Goal: Use online tool/utility: Utilize a website feature to perform a specific function

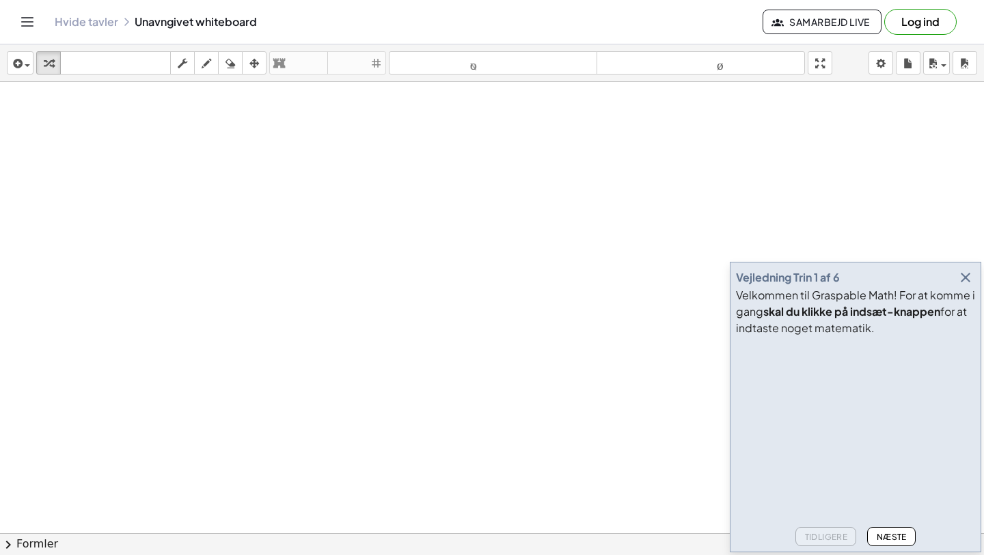
click at [778, 124] on div at bounding box center [492, 564] width 984 height 964
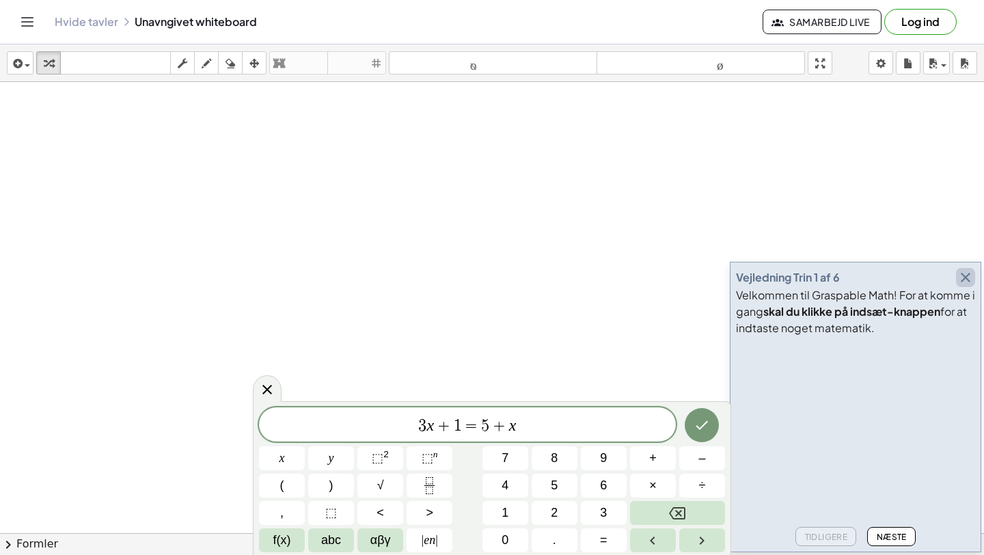
click at [966, 279] on icon "button" at bounding box center [966, 277] width 16 height 16
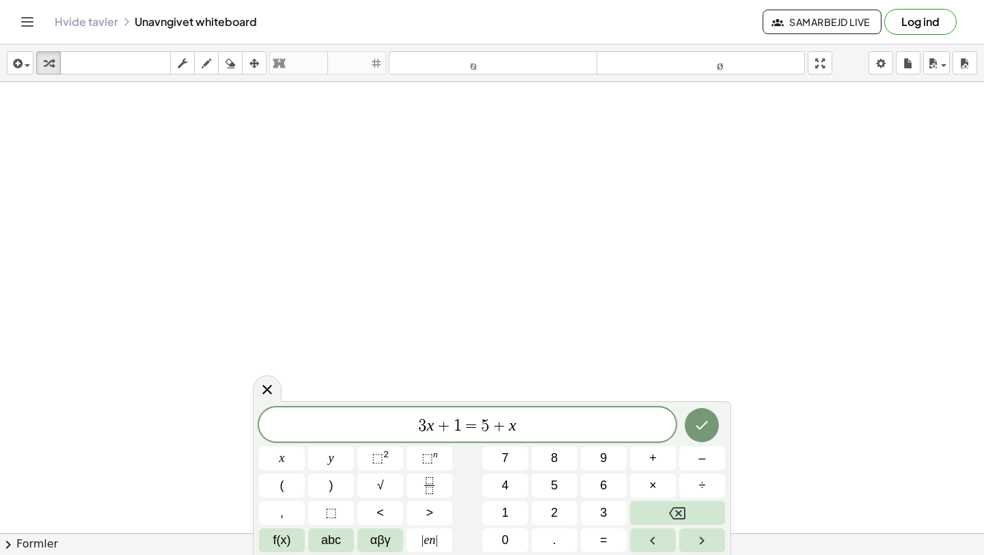
click at [582, 427] on span "3 x + 1 = 5 + x" at bounding box center [467, 425] width 417 height 19
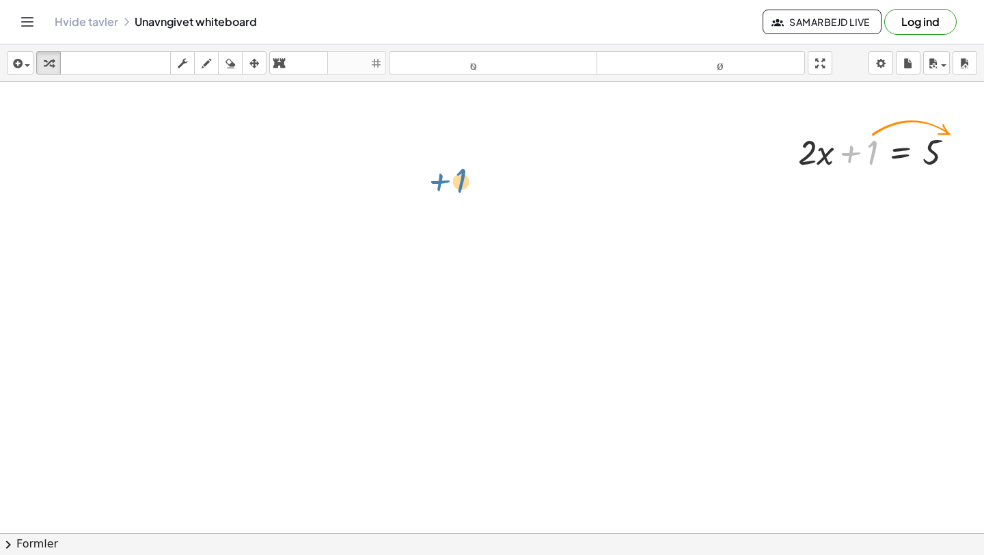
drag, startPoint x: 859, startPoint y: 152, endPoint x: 412, endPoint y: 183, distance: 448.1
click at [412, 186] on div "+ 1 + · 2 · x + 1 = 5" at bounding box center [492, 564] width 984 height 964
drag, startPoint x: 832, startPoint y: 146, endPoint x: 804, endPoint y: 144, distance: 28.1
click at [804, 144] on div at bounding box center [881, 151] width 180 height 46
click at [901, 152] on div "· x + · 2 · x + 1 = 5" at bounding box center [901, 152] width 0 height 0
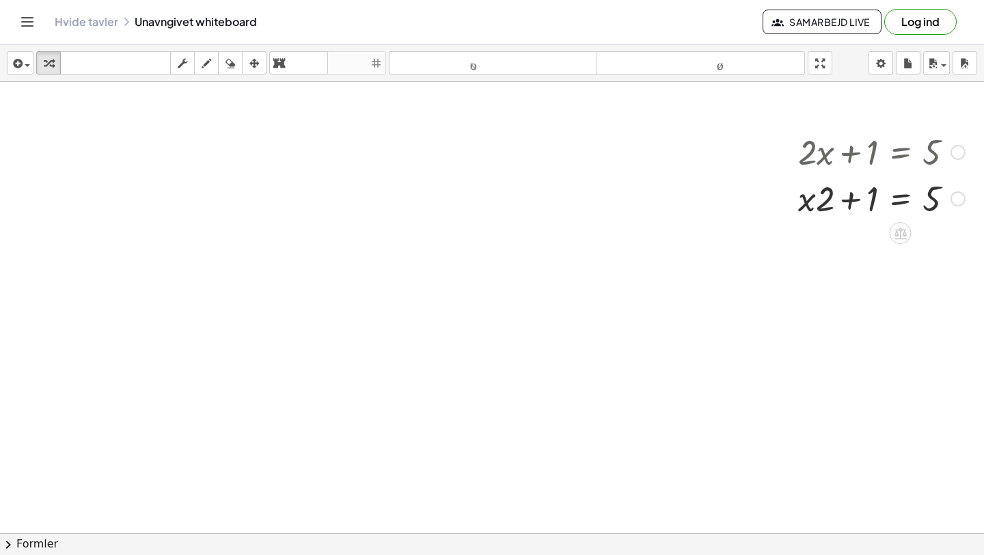
click at [878, 198] on div at bounding box center [881, 197] width 180 height 46
click at [955, 154] on div at bounding box center [958, 152] width 15 height 15
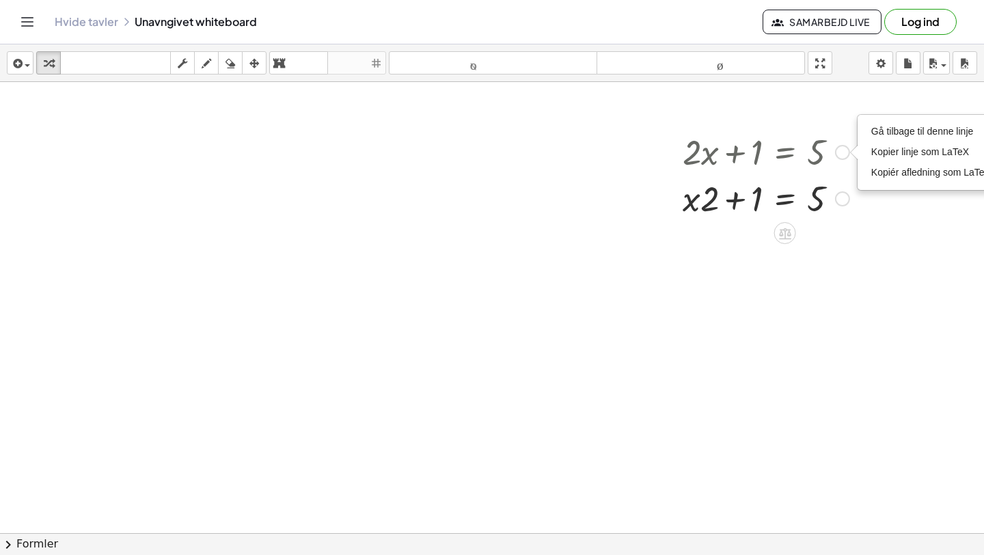
scroll to position [0, 136]
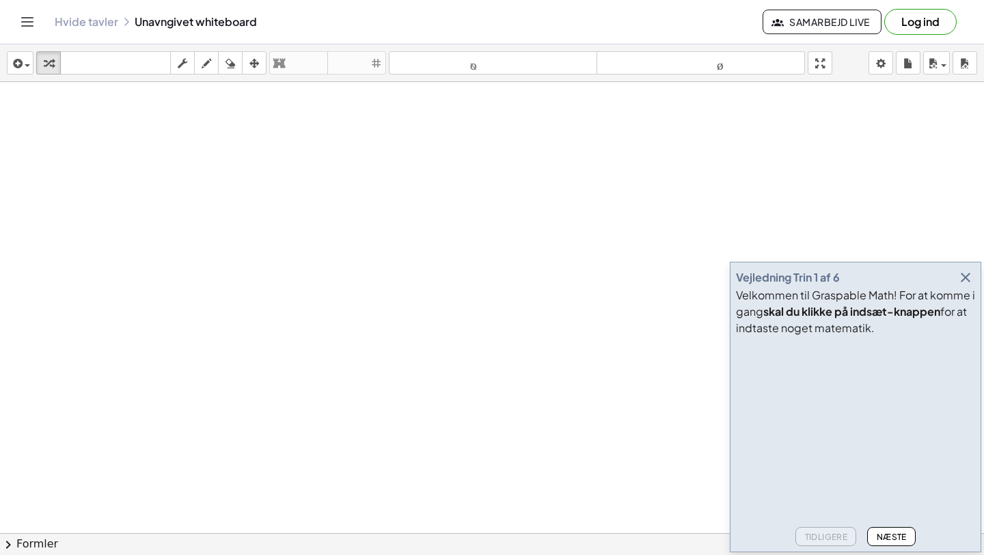
click at [960, 279] on icon "button" at bounding box center [966, 277] width 16 height 16
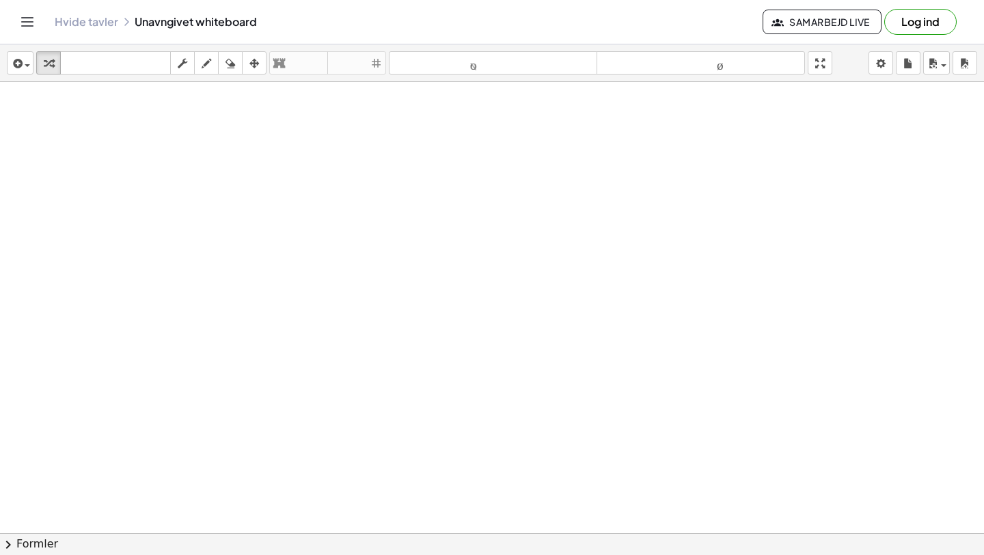
click at [648, 279] on div at bounding box center [492, 564] width 984 height 964
click at [117, 68] on font "tastatur" at bounding box center [116, 63] width 104 height 13
click at [53, 64] on icon "button" at bounding box center [49, 63] width 10 height 16
click at [199, 204] on div at bounding box center [492, 564] width 984 height 964
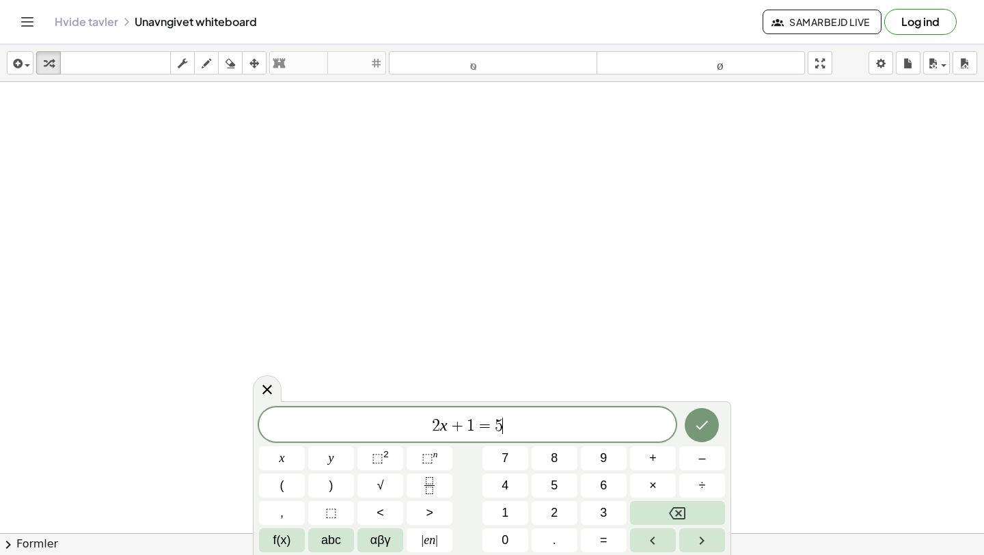
scroll to position [40, 0]
click at [708, 418] on icon "Færdig" at bounding box center [702, 425] width 16 height 16
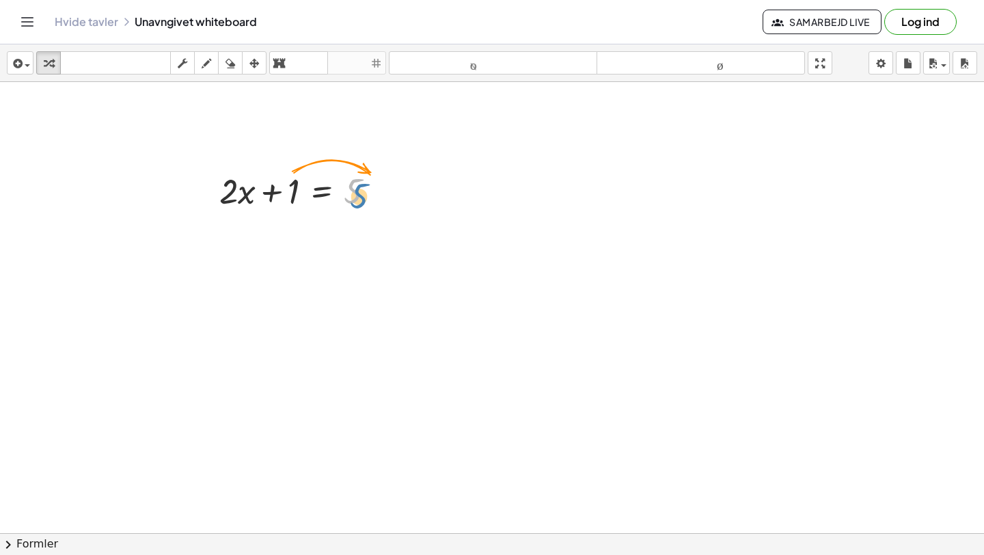
click at [358, 187] on div at bounding box center [303, 190] width 180 height 46
click at [569, 191] on div at bounding box center [492, 524] width 984 height 964
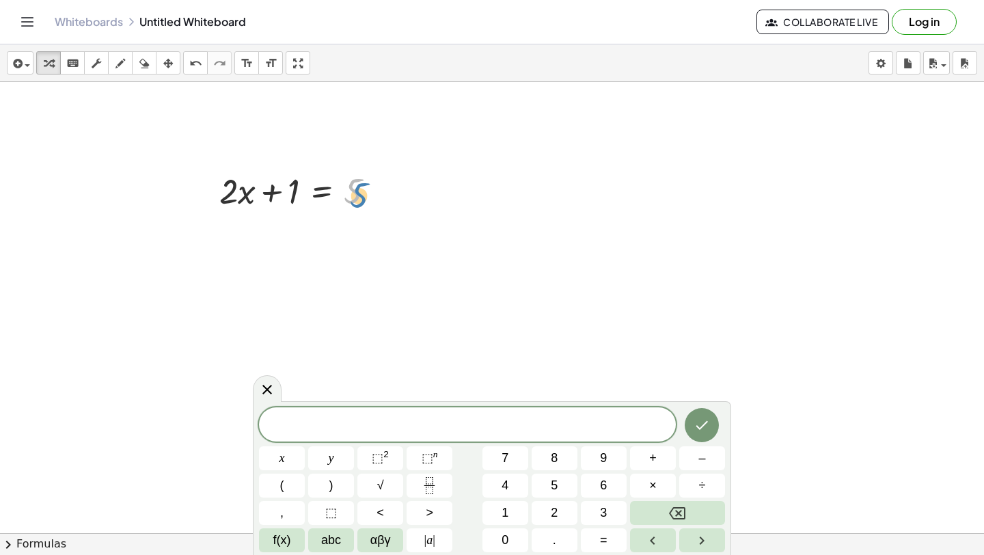
click at [349, 200] on div at bounding box center [303, 190] width 180 height 46
drag, startPoint x: 228, startPoint y: 204, endPoint x: 217, endPoint y: 197, distance: 12.7
click at [218, 198] on div "· 2 + · 2 · x + 1 = 5" at bounding box center [298, 189] width 198 height 53
click at [166, 66] on icon "button" at bounding box center [168, 63] width 10 height 16
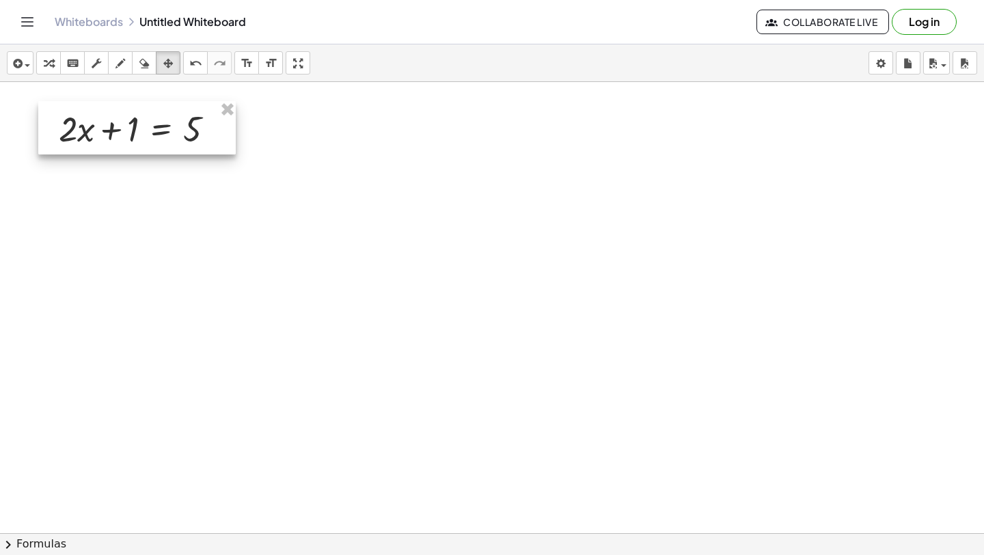
drag, startPoint x: 348, startPoint y: 191, endPoint x: 187, endPoint y: 134, distance: 170.3
click at [187, 134] on div at bounding box center [137, 127] width 198 height 53
click at [272, 170] on div at bounding box center [492, 524] width 984 height 964
click at [266, 156] on div at bounding box center [492, 524] width 984 height 964
click at [53, 68] on div "button" at bounding box center [49, 63] width 18 height 16
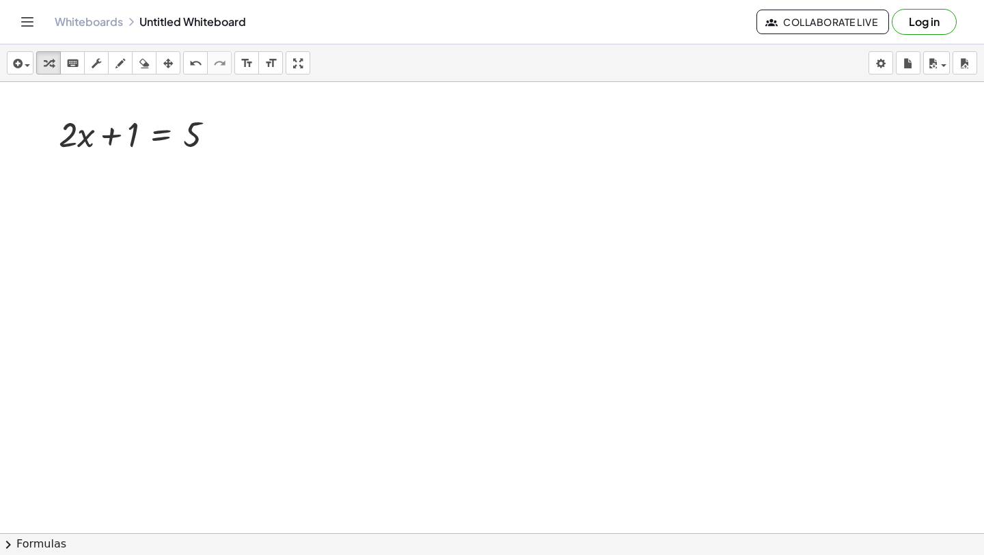
click at [283, 199] on div at bounding box center [492, 524] width 984 height 964
click at [169, 64] on icon "button" at bounding box center [168, 63] width 10 height 16
drag, startPoint x: 329, startPoint y: 219, endPoint x: 139, endPoint y: 187, distance: 193.4
click at [139, 188] on div at bounding box center [135, 192] width 82 height 52
click at [217, 207] on div at bounding box center [492, 524] width 984 height 964
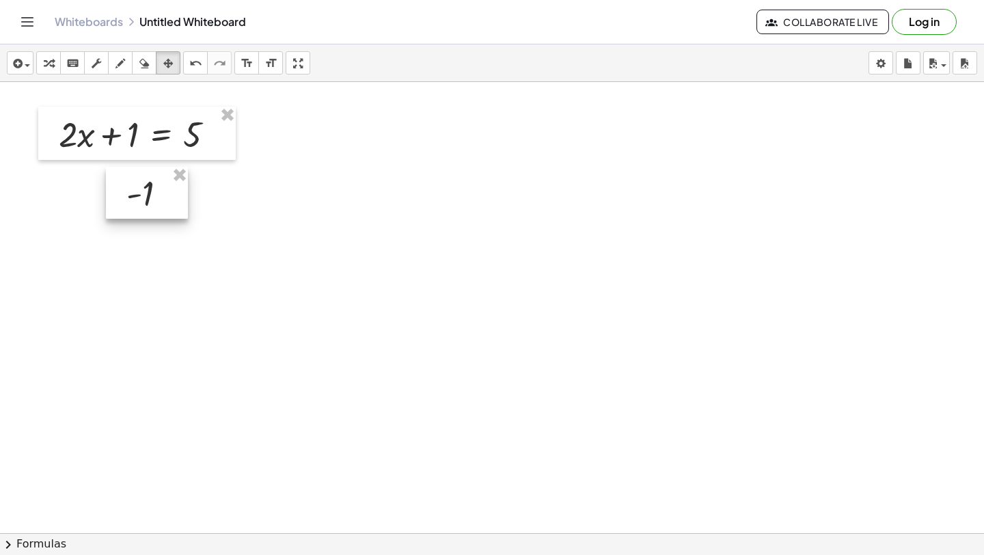
drag, startPoint x: 141, startPoint y: 206, endPoint x: 153, endPoint y: 207, distance: 11.7
click at [153, 207] on div at bounding box center [147, 193] width 82 height 52
click at [235, 195] on div at bounding box center [492, 524] width 984 height 964
click at [235, 196] on div at bounding box center [492, 524] width 984 height 964
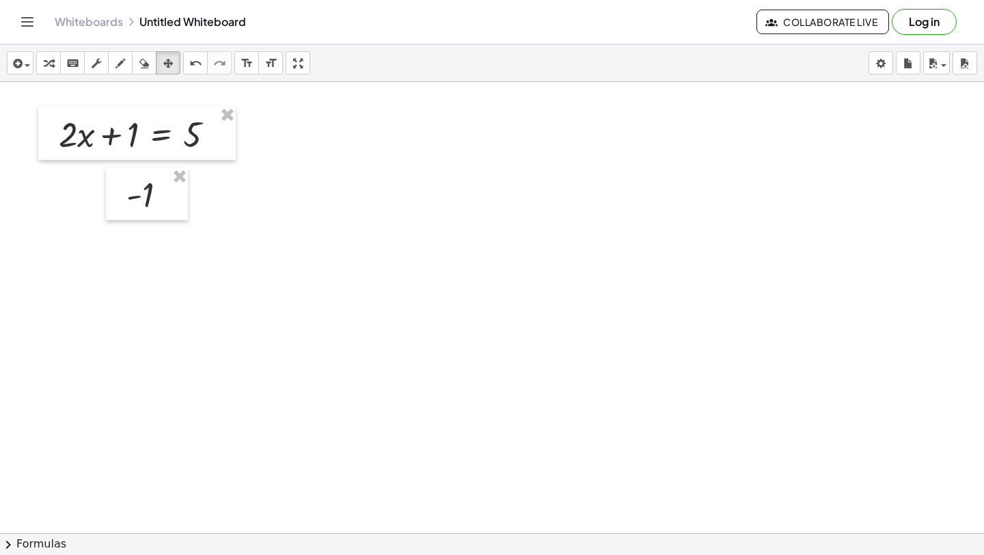
click at [235, 195] on div at bounding box center [492, 524] width 984 height 964
click at [215, 190] on div at bounding box center [492, 524] width 984 height 964
click at [215, 200] on div at bounding box center [492, 524] width 984 height 964
click at [51, 62] on icon "button" at bounding box center [49, 63] width 10 height 16
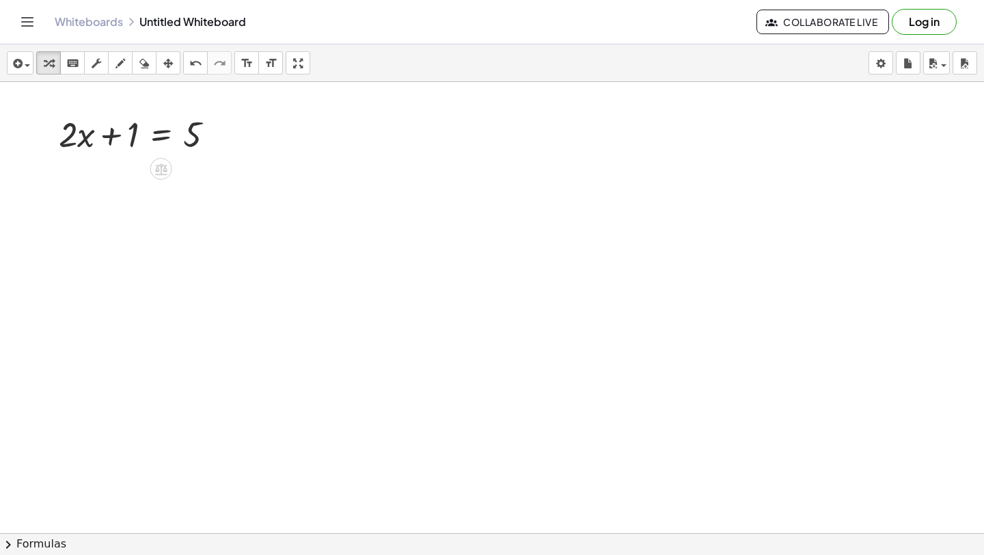
click at [186, 163] on div at bounding box center [492, 524] width 984 height 964
click at [223, 191] on div at bounding box center [232, 189] width 65 height 45
click at [213, 196] on div at bounding box center [232, 189] width 65 height 45
click at [221, 228] on icon at bounding box center [220, 224] width 14 height 14
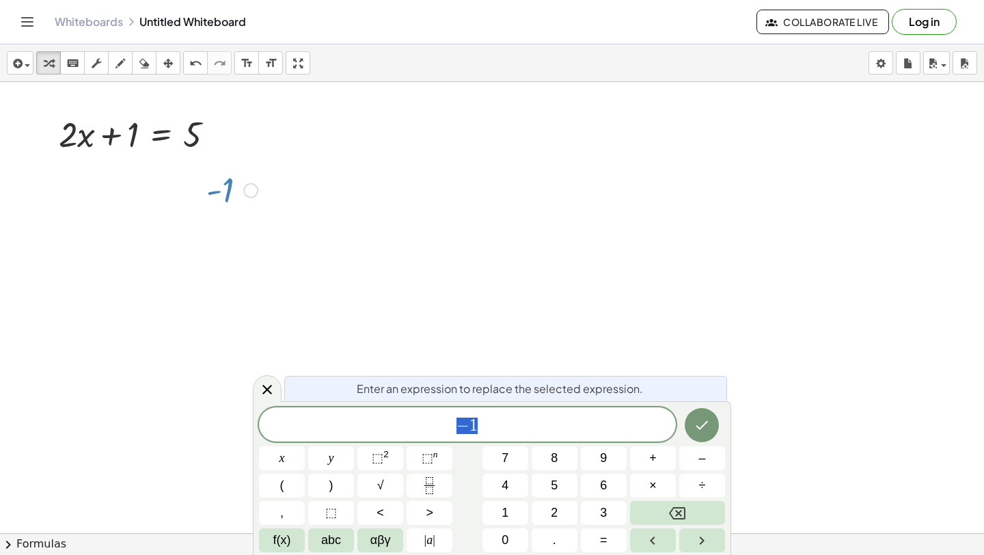
click at [493, 420] on span "− 1" at bounding box center [467, 425] width 417 height 19
click at [543, 260] on div at bounding box center [492, 524] width 984 height 964
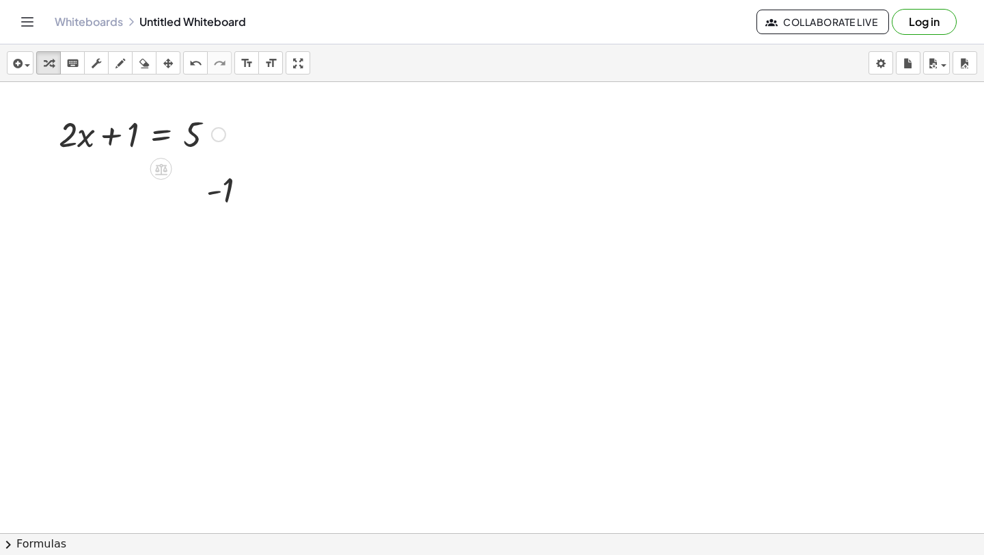
click at [157, 137] on div at bounding box center [142, 133] width 180 height 46
click at [229, 191] on div at bounding box center [232, 189] width 65 height 45
click at [288, 75] on div "insert select one: Math Expression Function Text Youtube Video Graphing Geometr…" at bounding box center [492, 63] width 984 height 38
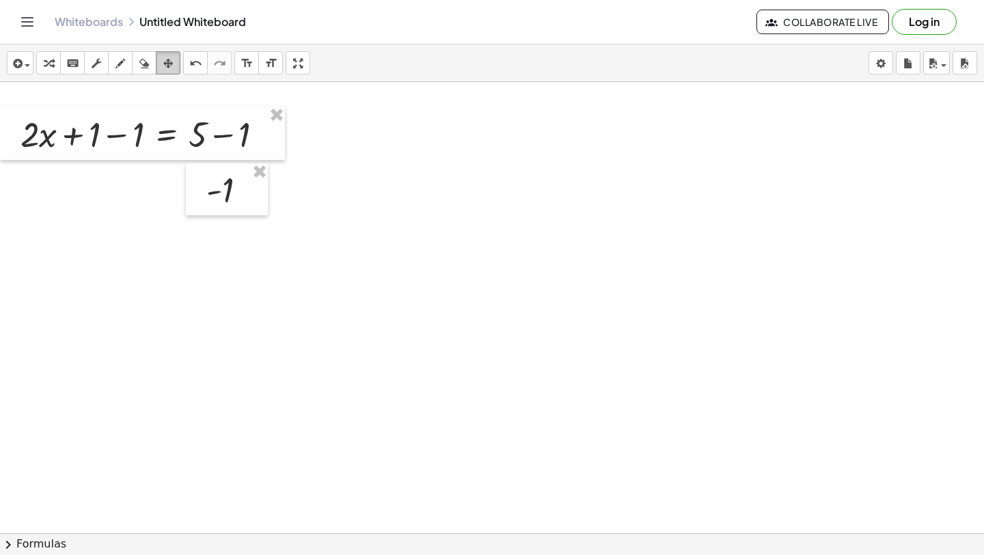
click at [172, 60] on icon "button" at bounding box center [168, 63] width 10 height 16
click at [218, 185] on div at bounding box center [227, 189] width 82 height 52
click at [51, 61] on icon "button" at bounding box center [49, 63] width 10 height 16
click at [59, 144] on div at bounding box center [148, 133] width 268 height 46
click at [74, 133] on div at bounding box center [148, 133] width 268 height 46
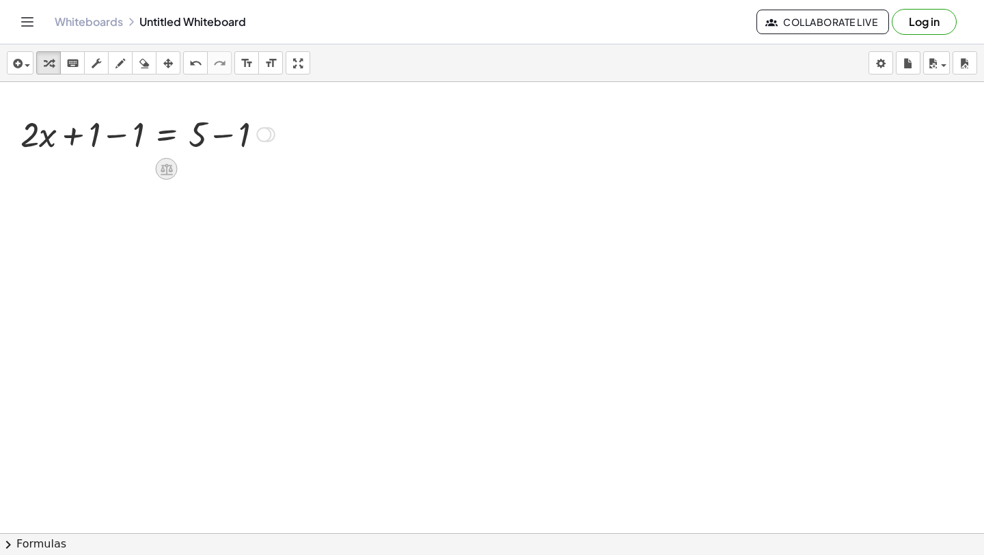
click at [167, 175] on icon at bounding box center [166, 169] width 14 height 14
click at [170, 230] on div at bounding box center [492, 524] width 984 height 964
click at [98, 140] on div at bounding box center [148, 133] width 268 height 46
click at [121, 198] on div at bounding box center [492, 524] width 984 height 964
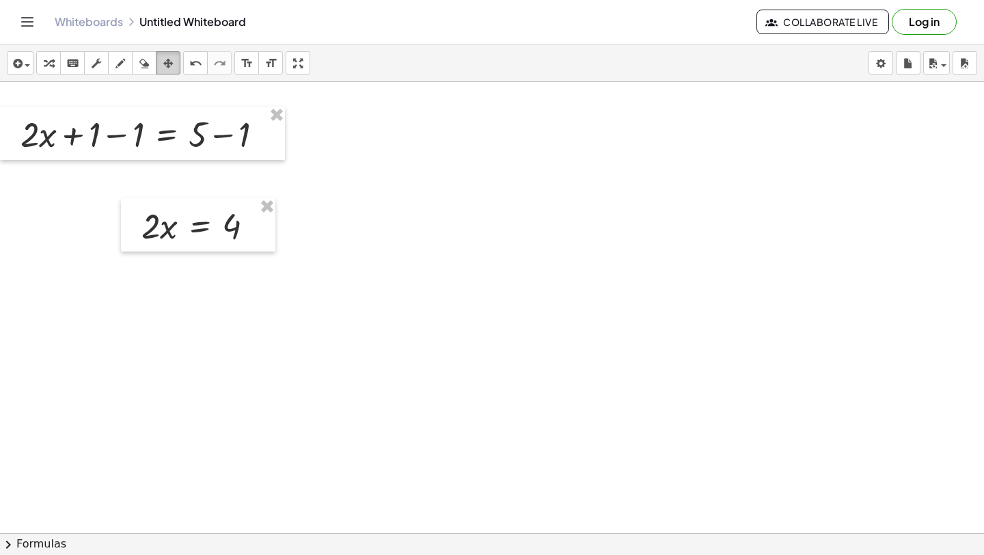
click at [161, 63] on div "button" at bounding box center [168, 63] width 18 height 16
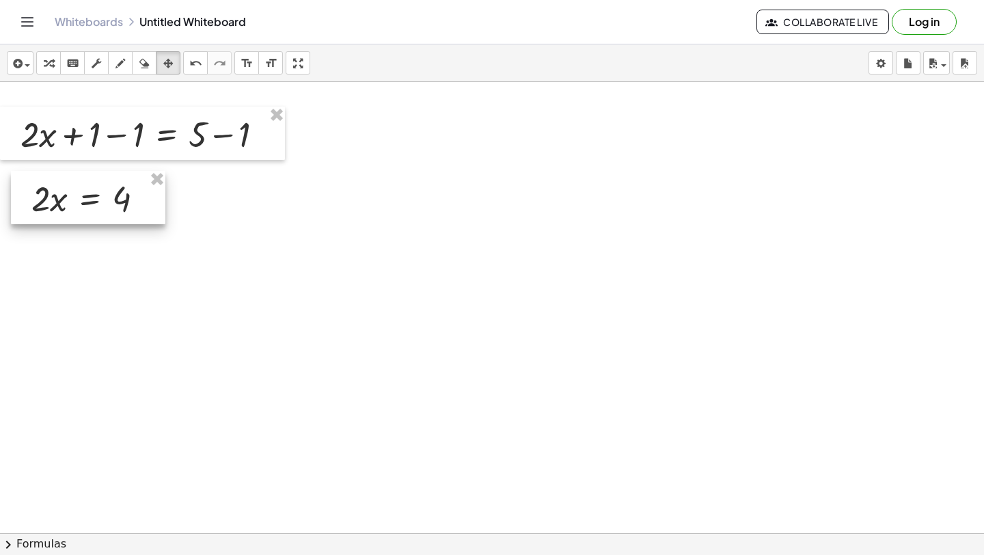
drag, startPoint x: 179, startPoint y: 200, endPoint x: 68, endPoint y: 172, distance: 114.4
click at [68, 172] on div at bounding box center [88, 197] width 154 height 53
click at [126, 245] on div at bounding box center [492, 524] width 984 height 964
click at [51, 64] on icon "button" at bounding box center [49, 63] width 10 height 16
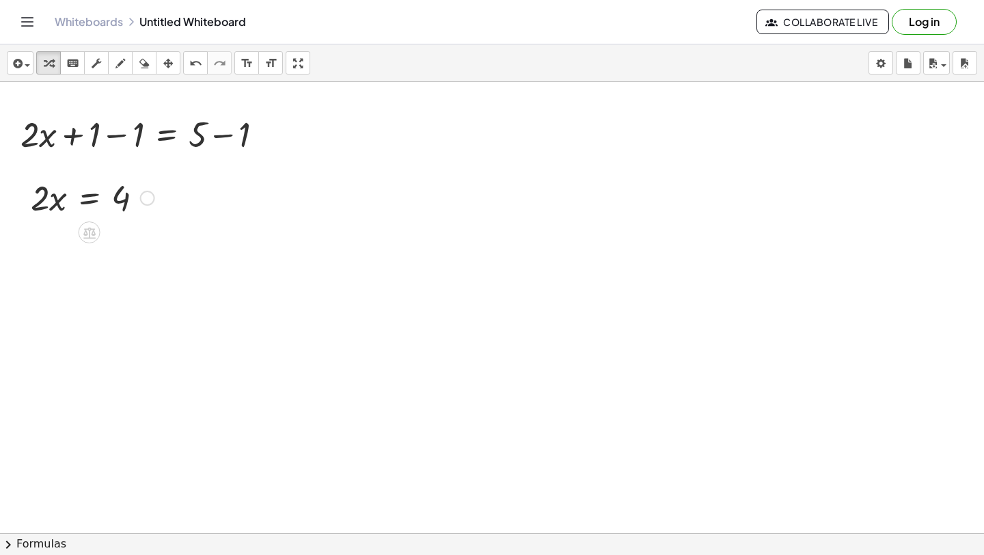
click at [52, 204] on div at bounding box center [92, 197] width 137 height 46
click at [111, 273] on div at bounding box center [492, 524] width 984 height 964
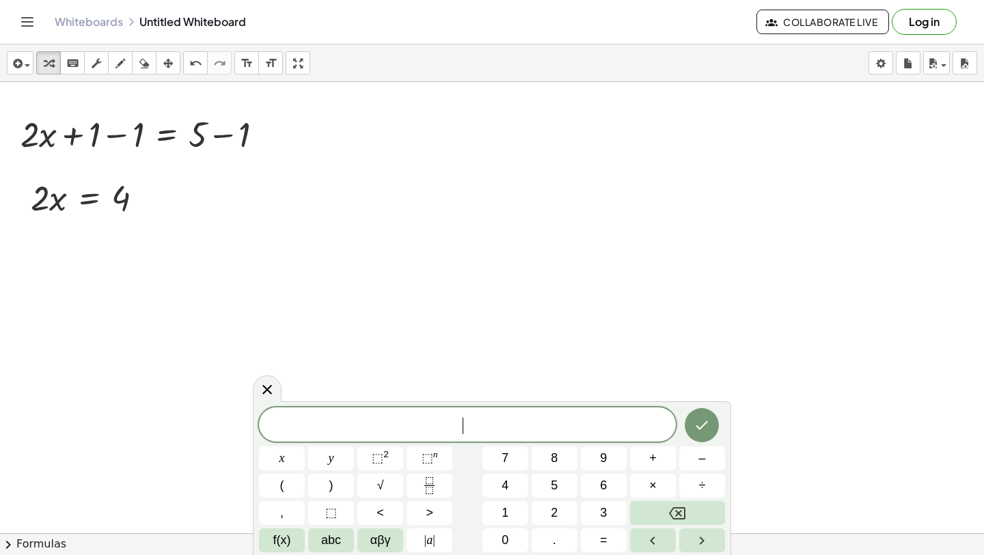
click at [108, 242] on div at bounding box center [492, 524] width 984 height 964
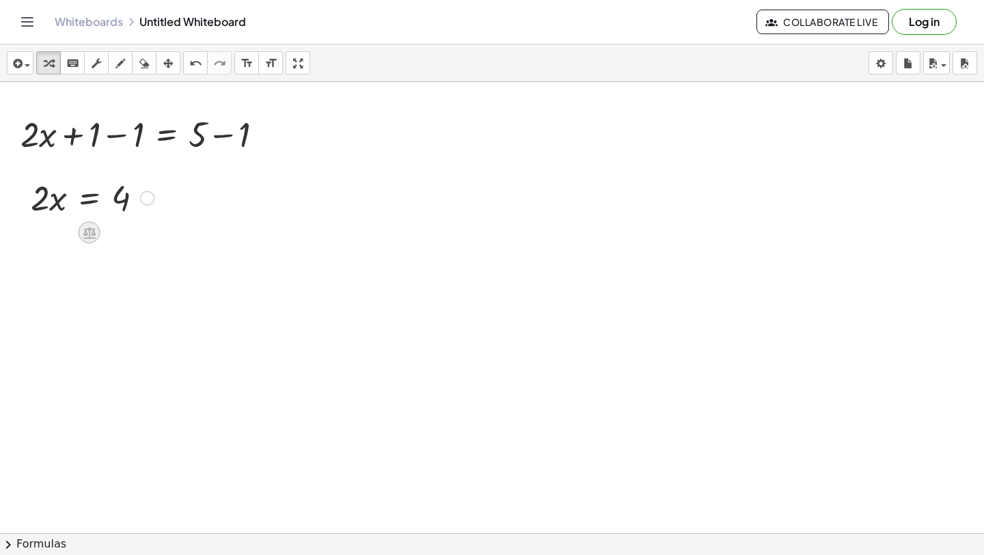
click at [87, 234] on icon at bounding box center [89, 233] width 12 height 12
click at [105, 187] on div at bounding box center [92, 197] width 137 height 46
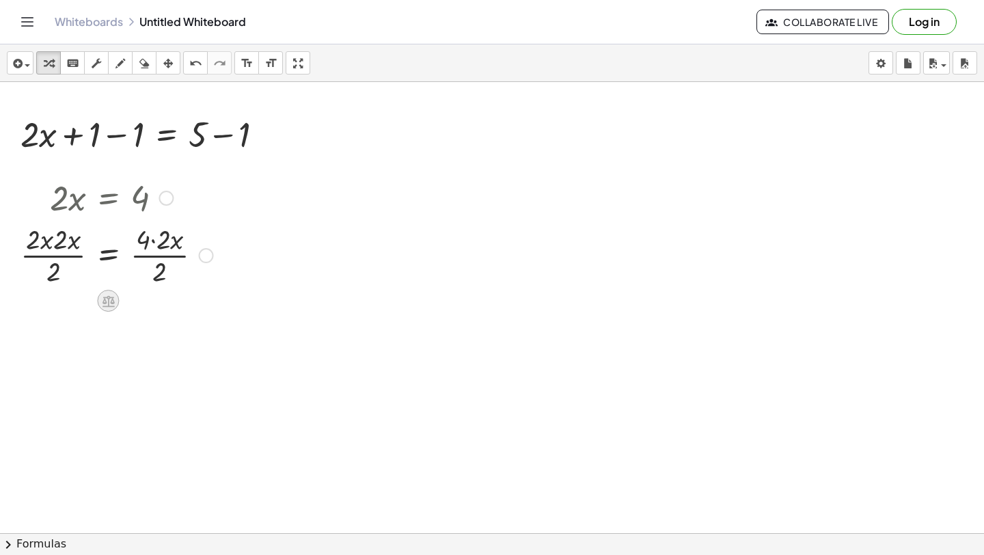
click at [113, 298] on icon at bounding box center [108, 301] width 14 height 14
click at [107, 297] on span "×" at bounding box center [109, 301] width 8 height 20
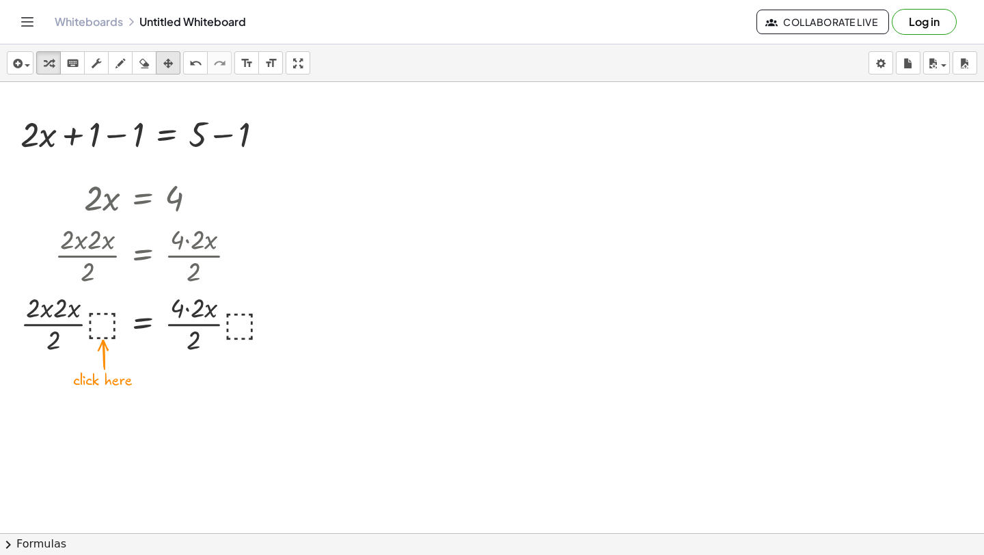
click at [164, 68] on icon "button" at bounding box center [168, 63] width 10 height 16
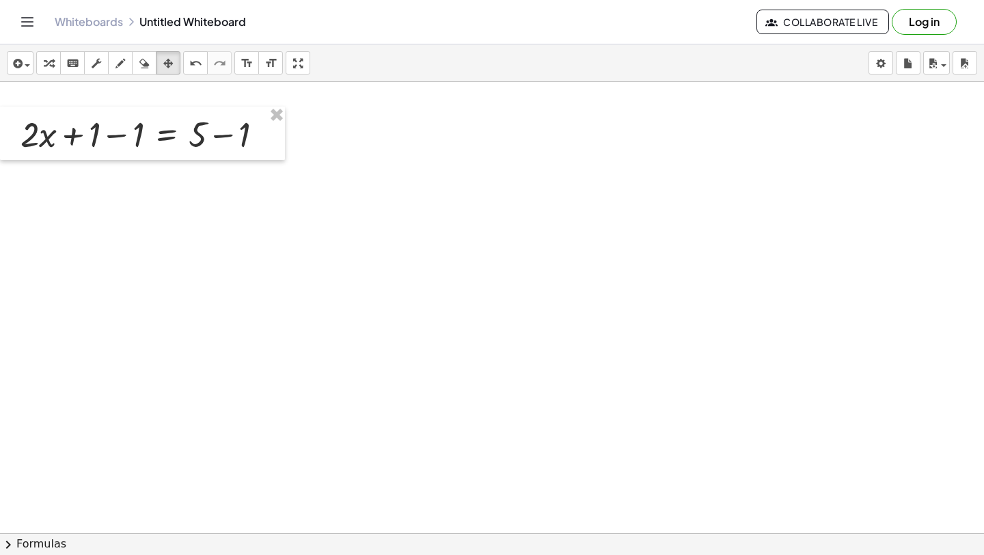
click at [96, 206] on div at bounding box center [492, 524] width 984 height 964
click at [46, 59] on icon "button" at bounding box center [49, 63] width 10 height 16
click at [62, 198] on div at bounding box center [492, 524] width 984 height 964
click at [141, 260] on icon at bounding box center [141, 260] width 12 height 12
click at [163, 306] on div at bounding box center [492, 524] width 984 height 964
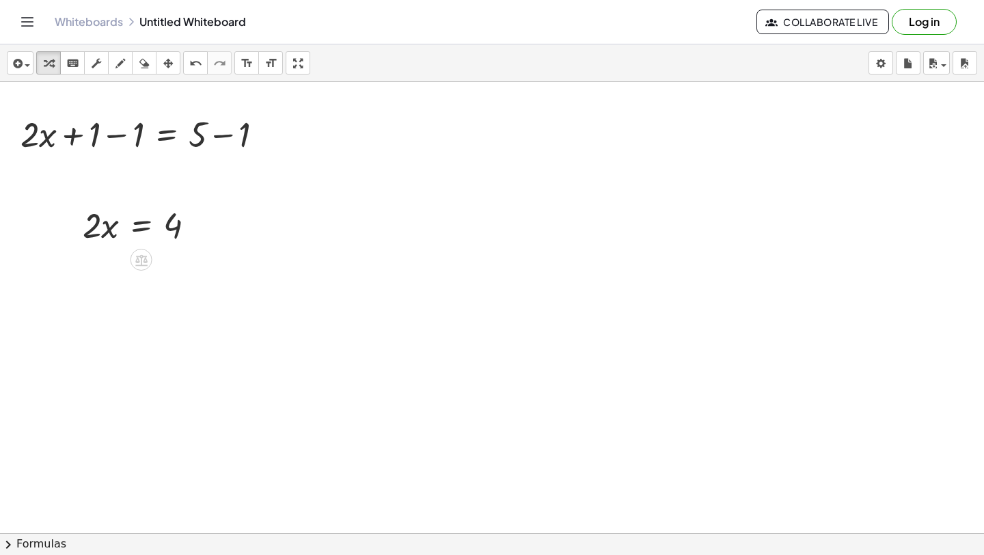
click at [104, 306] on div at bounding box center [492, 524] width 984 height 964
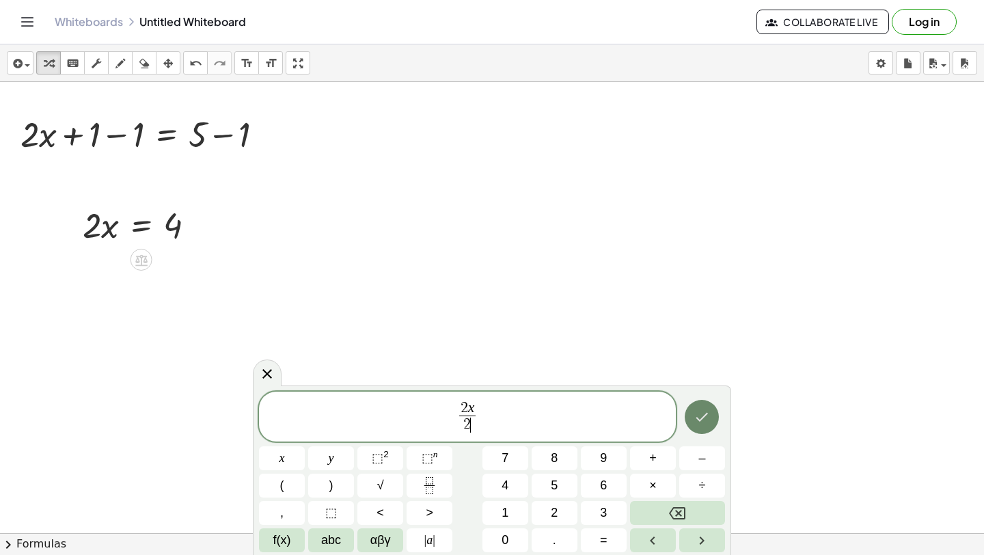
click at [696, 424] on icon "Done" at bounding box center [702, 417] width 16 height 16
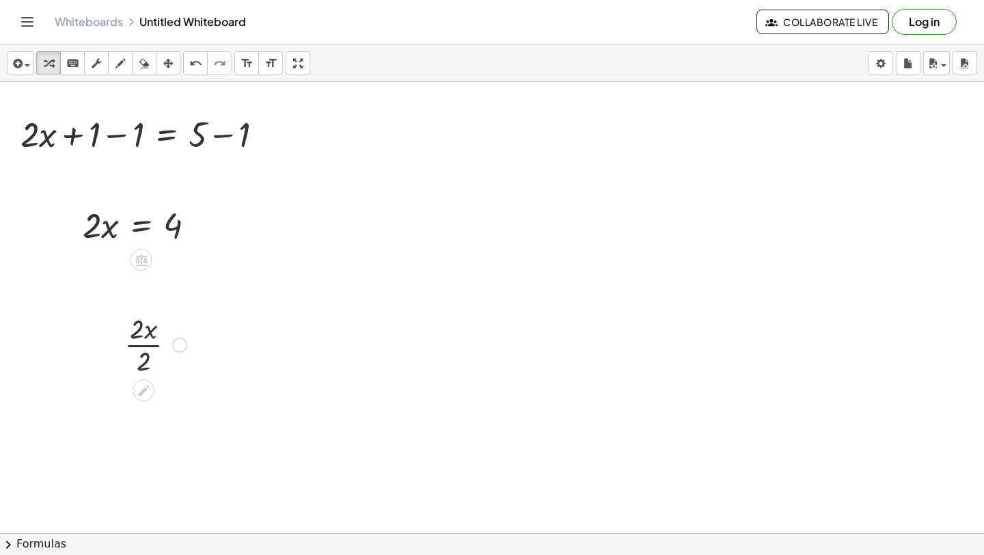
click at [154, 340] on div at bounding box center [156, 344] width 76 height 68
click at [157, 348] on div at bounding box center [156, 344] width 76 height 68
drag, startPoint x: 152, startPoint y: 353, endPoint x: 96, endPoint y: 306, distance: 73.3
click at [96, 308] on div "+ · 2 · x + 1 = 5 + · 2 · x + 1 = 5 − 1 + − 1 · 2 · x = 4 · 2 · x · 2 x" at bounding box center [492, 524] width 984 height 964
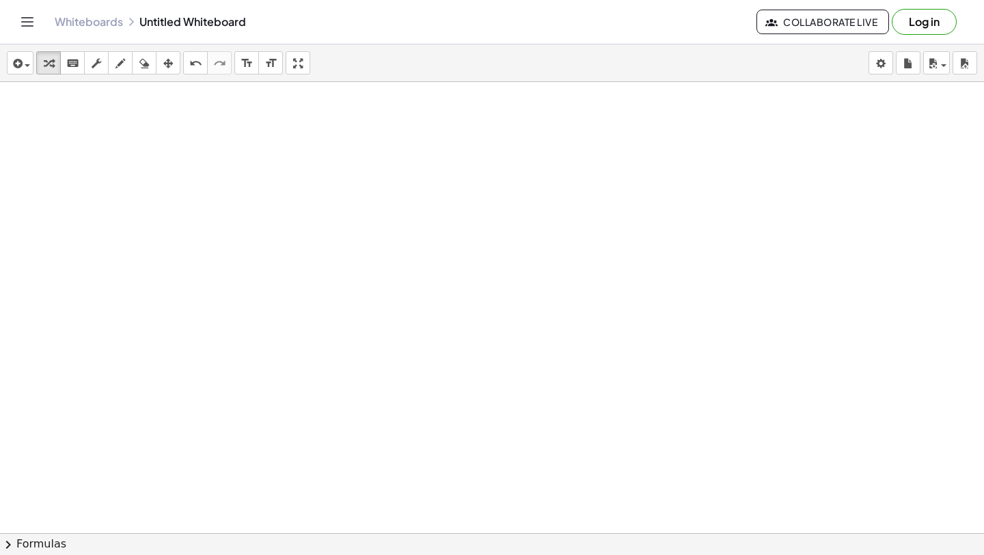
scroll to position [0, 0]
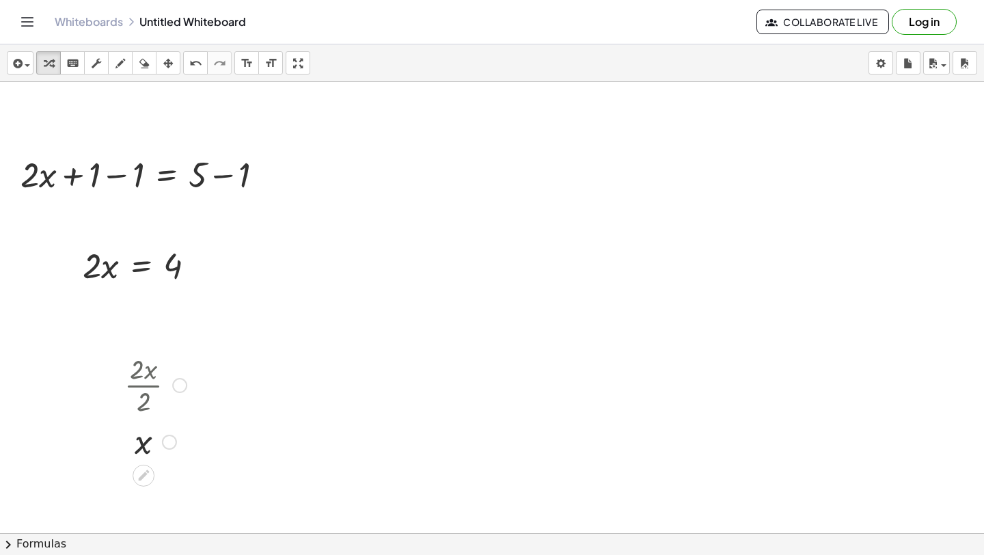
click at [141, 394] on div at bounding box center [156, 384] width 76 height 68
click at [173, 67] on div "button" at bounding box center [168, 63] width 18 height 16
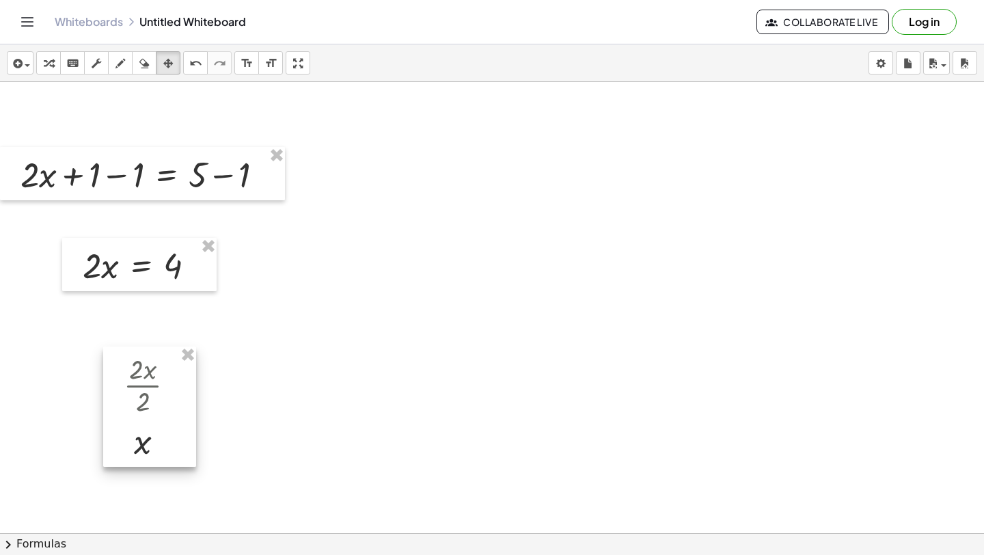
click at [153, 398] on div at bounding box center [149, 407] width 93 height 120
click at [44, 62] on icon "button" at bounding box center [49, 63] width 10 height 16
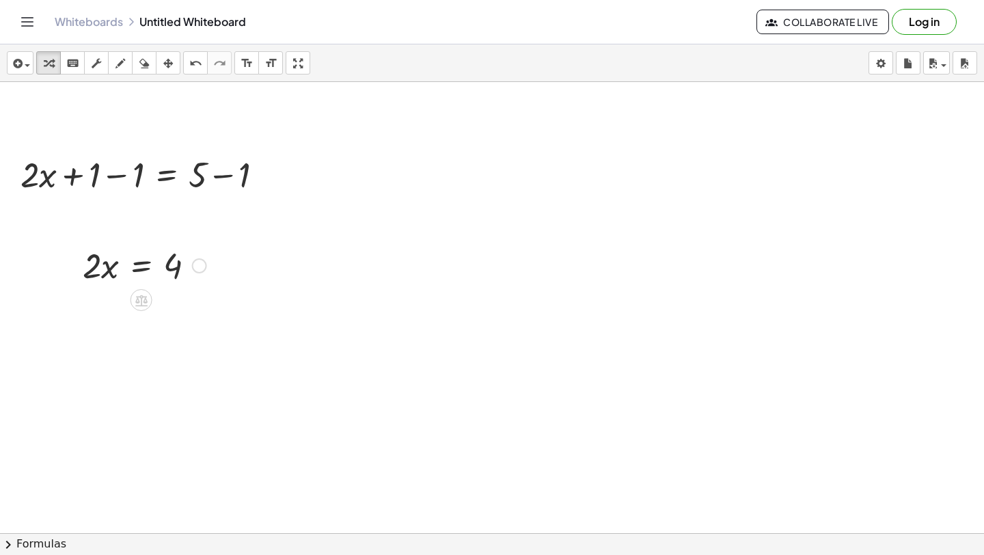
click at [137, 267] on div at bounding box center [144, 264] width 137 height 46
click at [97, 323] on div at bounding box center [147, 322] width 146 height 68
click at [168, 320] on div at bounding box center [148, 322] width 144 height 68
click at [373, 150] on div at bounding box center [492, 564] width 984 height 964
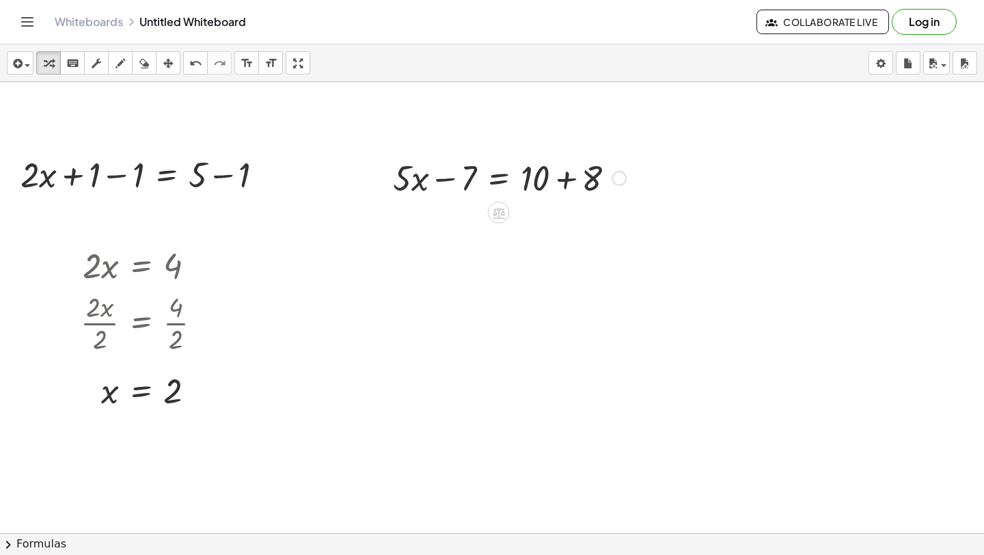
click at [558, 182] on div at bounding box center [509, 177] width 247 height 46
click at [441, 229] on div at bounding box center [509, 223] width 247 height 46
click at [492, 230] on div at bounding box center [509, 223] width 247 height 46
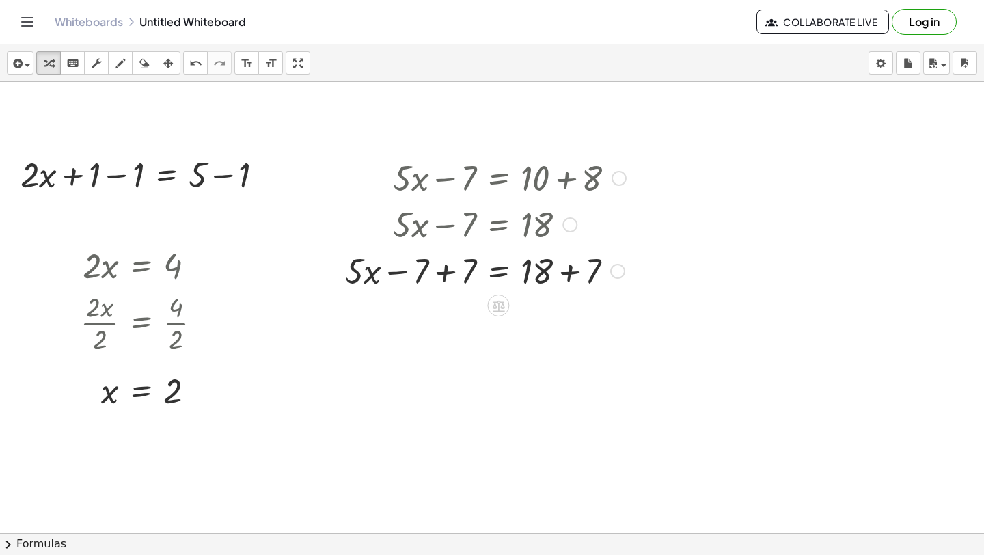
click at [445, 275] on div at bounding box center [485, 270] width 295 height 46
click at [567, 317] on div at bounding box center [485, 316] width 295 height 46
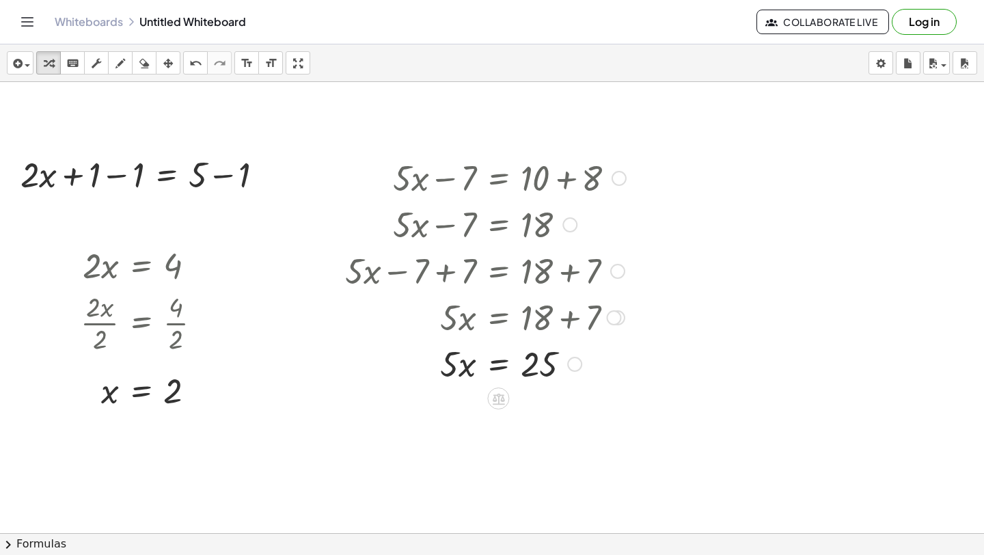
click at [451, 368] on div at bounding box center [485, 363] width 295 height 46
click at [468, 371] on div at bounding box center [485, 363] width 295 height 46
click at [498, 370] on div at bounding box center [485, 363] width 295 height 46
click at [538, 422] on div at bounding box center [485, 420] width 295 height 68
click at [458, 421] on div at bounding box center [485, 420] width 295 height 68
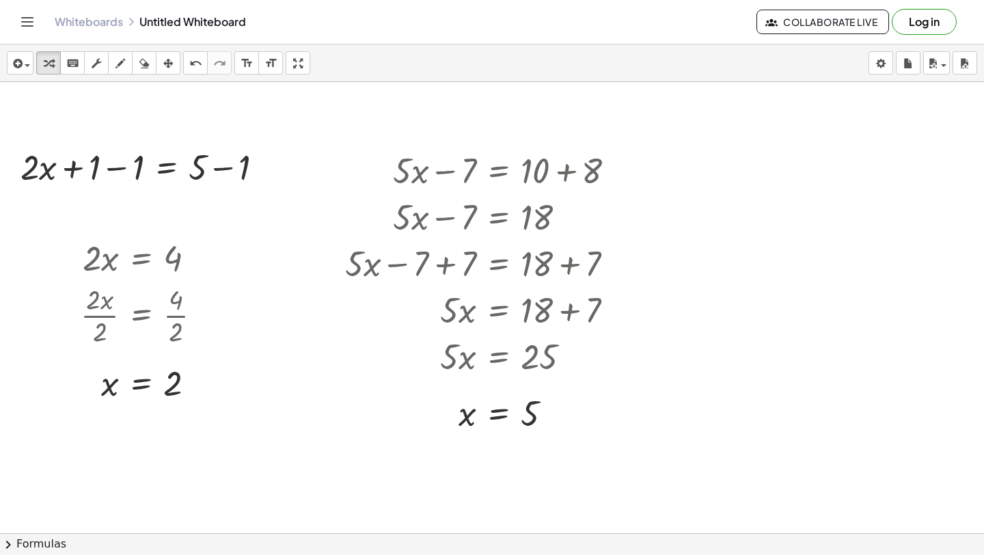
scroll to position [16, 0]
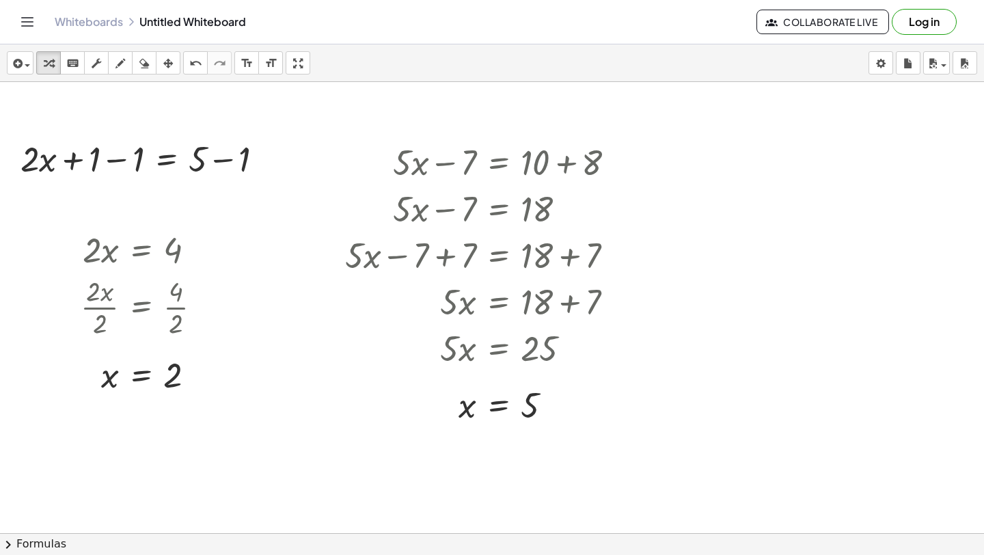
click at [727, 167] on div at bounding box center [492, 548] width 984 height 964
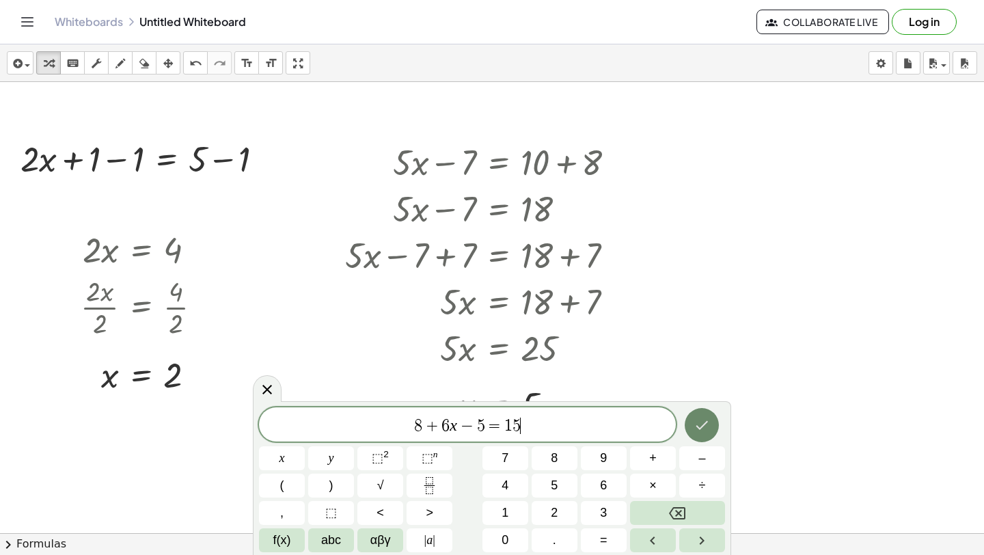
click at [696, 429] on icon "Done" at bounding box center [702, 425] width 16 height 16
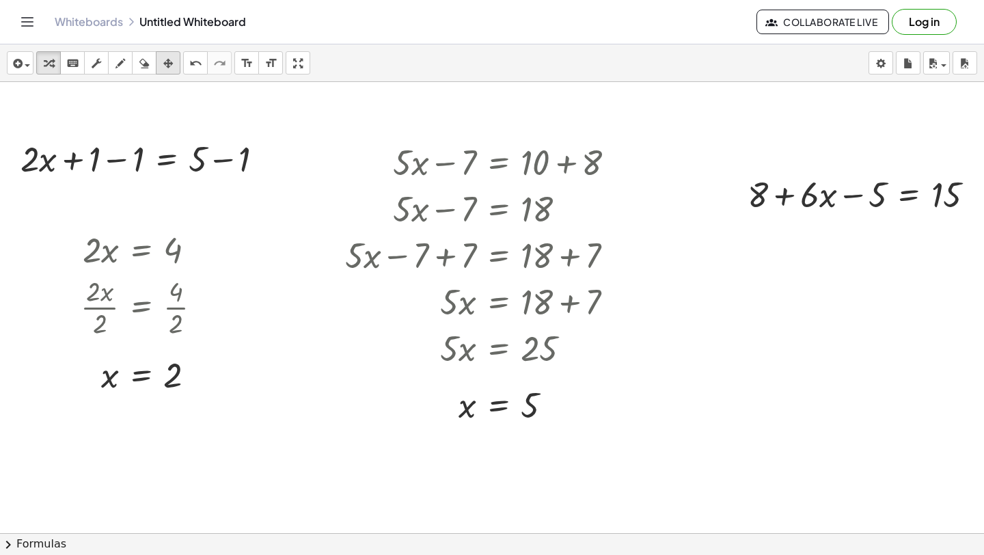
click at [163, 61] on icon "button" at bounding box center [168, 63] width 10 height 16
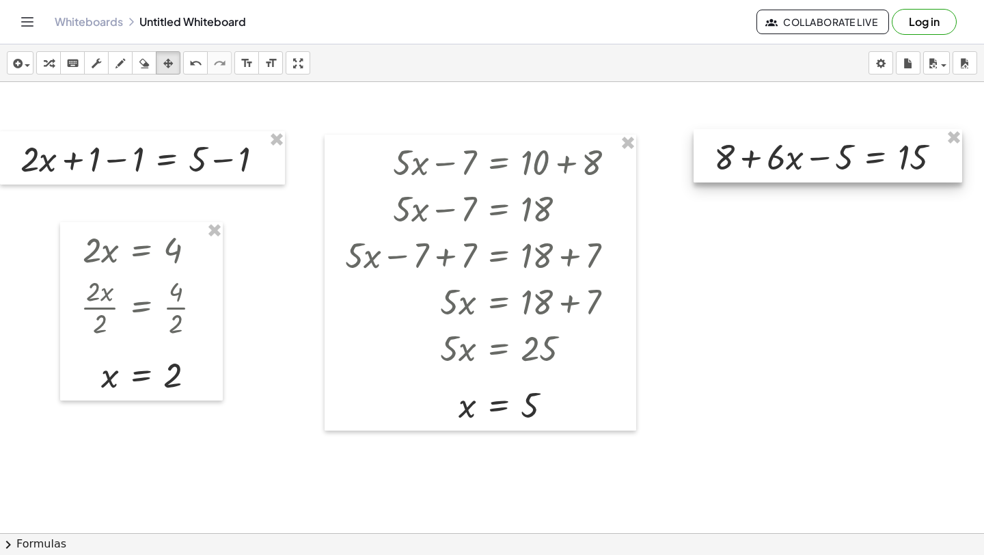
drag, startPoint x: 946, startPoint y: 193, endPoint x: 910, endPoint y: 157, distance: 51.2
click at [911, 157] on div at bounding box center [828, 155] width 269 height 53
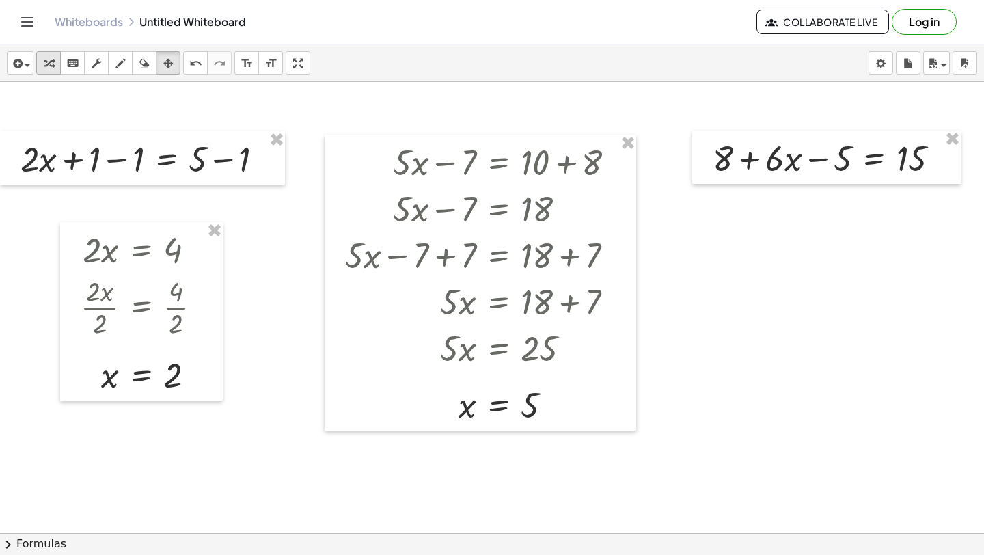
click at [54, 66] on div "button" at bounding box center [49, 63] width 18 height 16
click at [817, 163] on div at bounding box center [832, 157] width 252 height 46
click at [754, 157] on div at bounding box center [832, 157] width 252 height 46
click at [777, 167] on div at bounding box center [832, 157] width 252 height 46
click at [871, 163] on div at bounding box center [832, 157] width 252 height 46
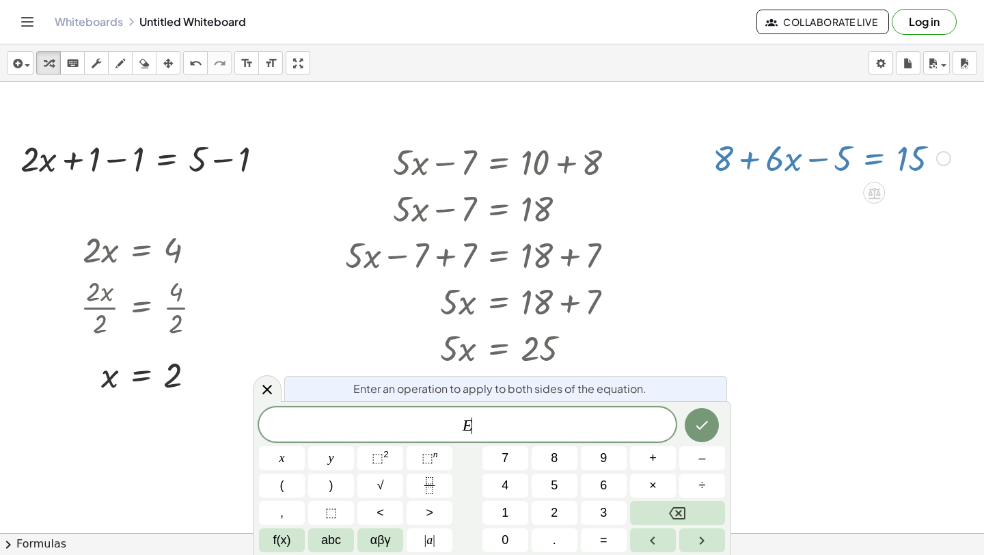
click at [872, 165] on div at bounding box center [832, 157] width 252 height 46
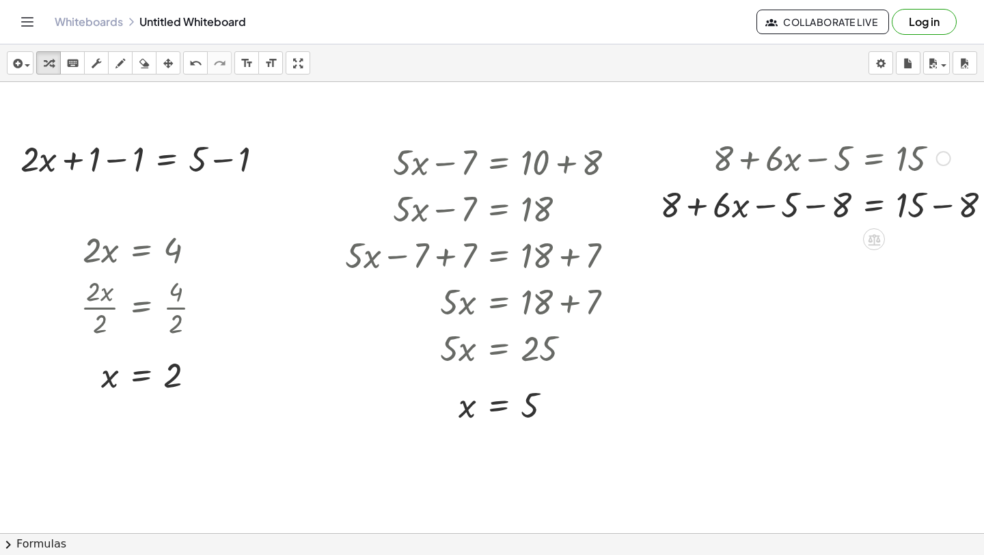
click at [939, 211] on div at bounding box center [831, 203] width 356 height 46
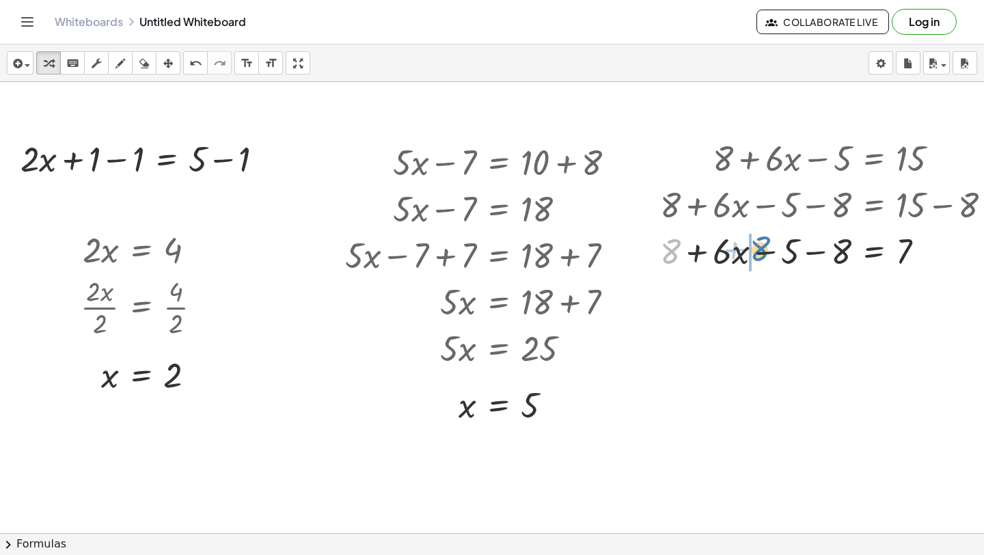
drag, startPoint x: 674, startPoint y: 253, endPoint x: 763, endPoint y: 250, distance: 89.6
click at [763, 250] on div at bounding box center [831, 250] width 356 height 46
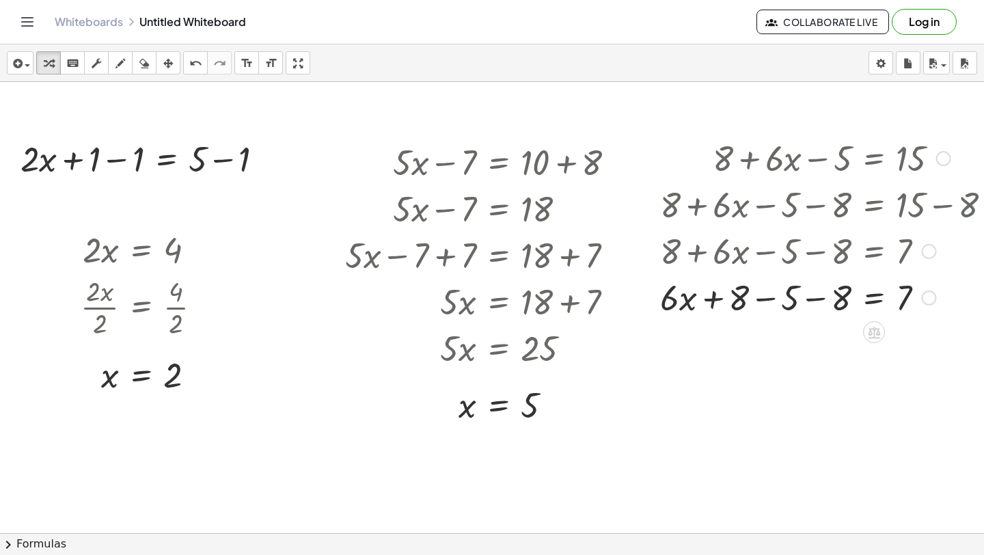
click at [761, 251] on div at bounding box center [831, 250] width 356 height 46
click at [759, 295] on div at bounding box center [831, 296] width 356 height 46
click at [765, 348] on div at bounding box center [831, 343] width 356 height 46
click at [814, 347] on div at bounding box center [831, 343] width 356 height 46
click at [874, 351] on div at bounding box center [831, 343] width 356 height 46
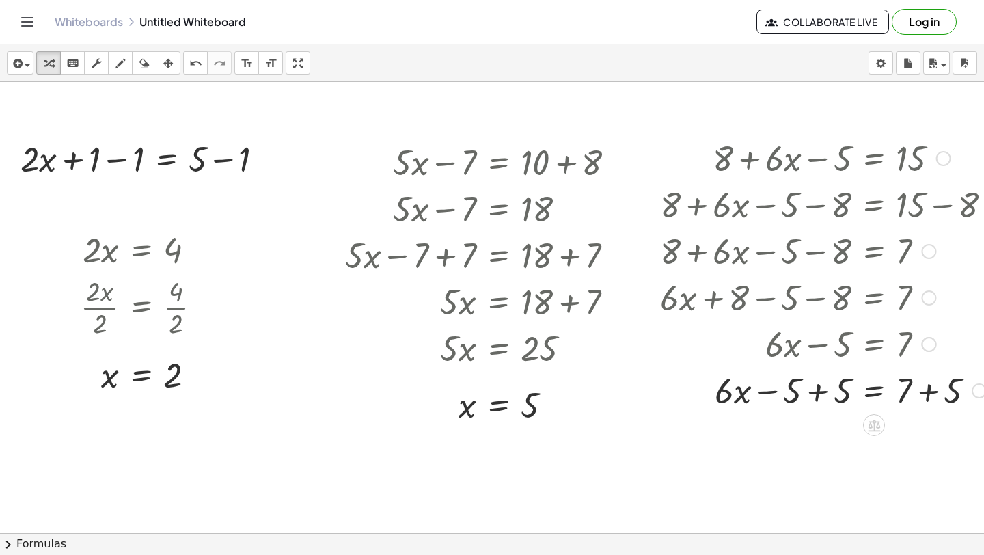
click at [927, 395] on div at bounding box center [831, 389] width 356 height 46
click at [815, 439] on div at bounding box center [831, 436] width 356 height 46
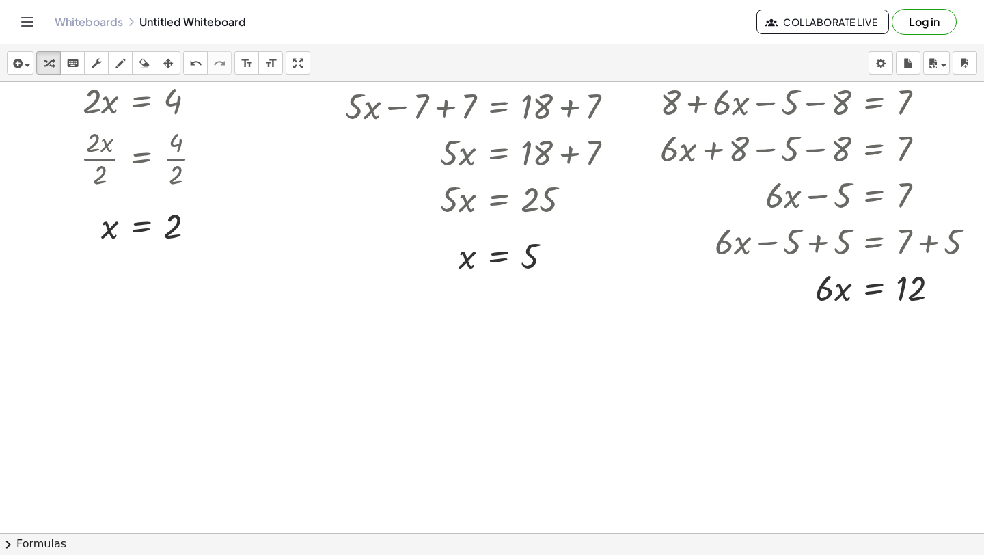
scroll to position [167, 0]
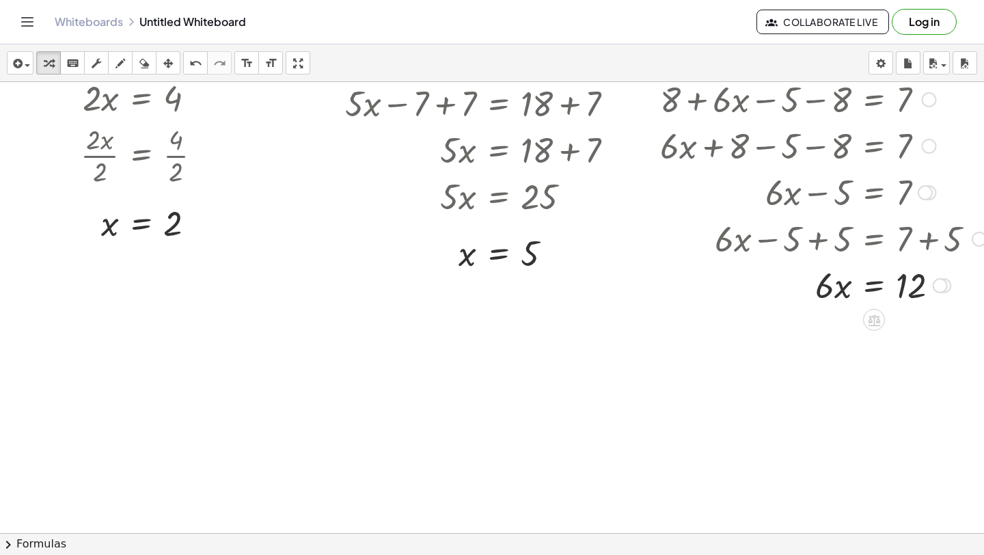
click at [878, 292] on div at bounding box center [831, 284] width 356 height 46
click at [837, 344] on div at bounding box center [831, 342] width 356 height 68
click at [874, 7] on div "+ 8 + · 6 · x − 5 = 15 + 8 + · 6 · x − 5 − 8 = + 15 − 8 + 8 + · 6 · x − 5 − 8 =…" at bounding box center [874, 7] width 0 height 0
click at [908, 411] on div at bounding box center [831, 410] width 356 height 68
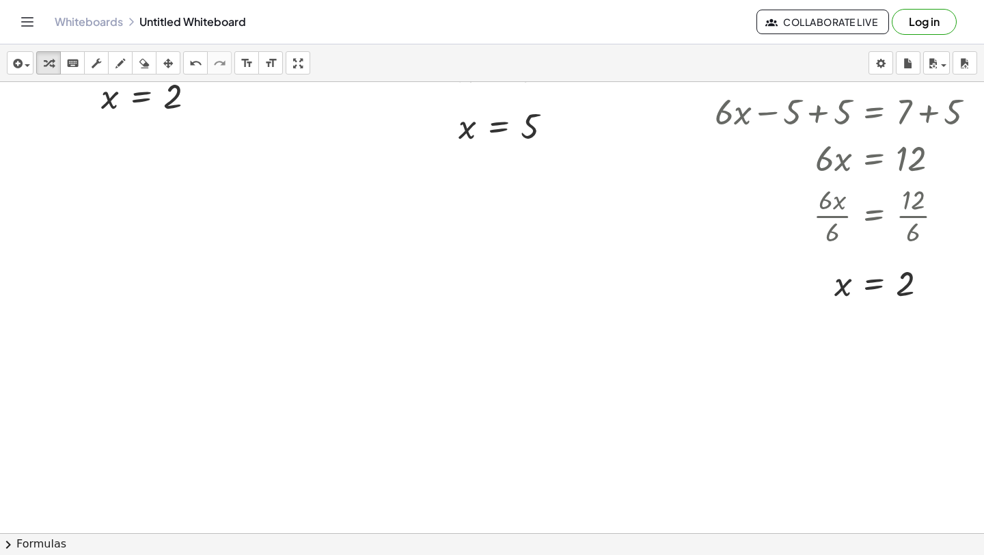
scroll to position [296, 0]
click at [53, 182] on div at bounding box center [508, 268] width 1017 height 964
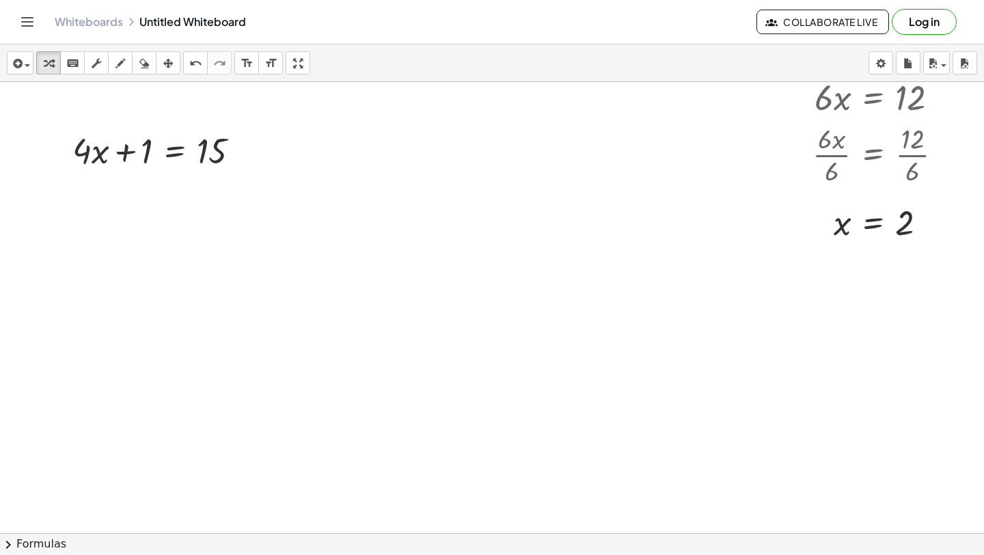
scroll to position [355, 1]
click at [177, 159] on div at bounding box center [162, 150] width 192 height 46
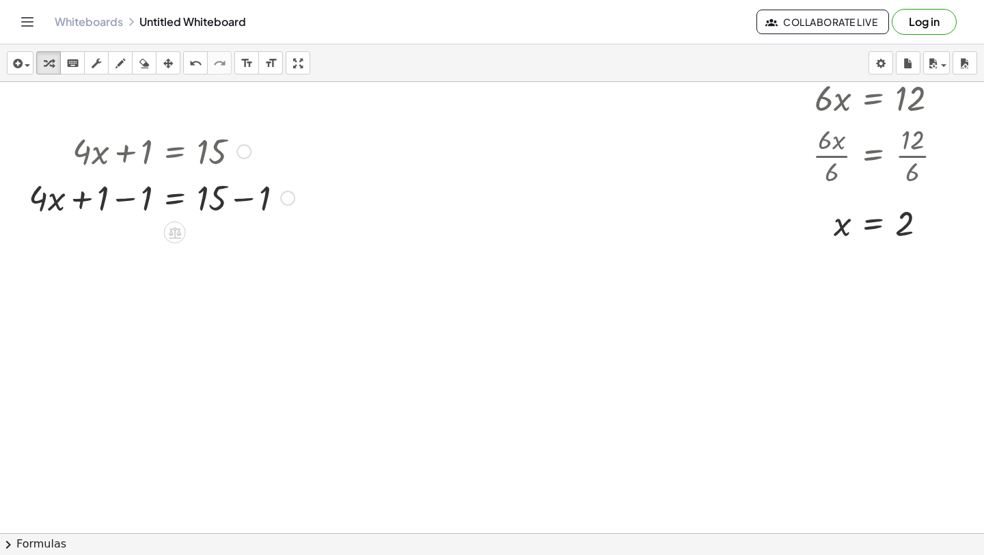
click at [239, 200] on div at bounding box center [162, 197] width 280 height 46
click at [126, 201] on div at bounding box center [162, 197] width 280 height 46
click at [128, 245] on div at bounding box center [162, 243] width 280 height 46
click at [178, 249] on div at bounding box center [162, 243] width 280 height 46
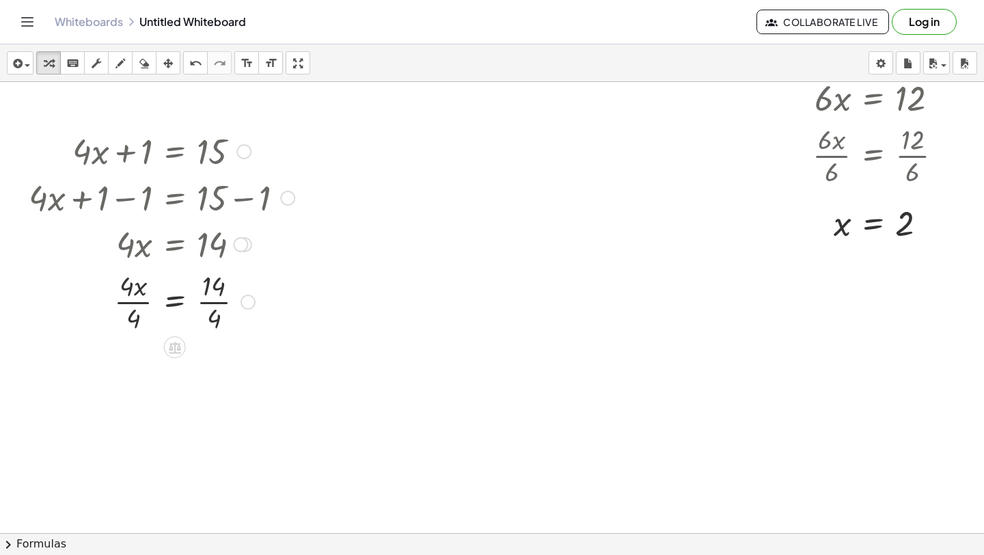
click at [212, 303] on div at bounding box center [162, 301] width 280 height 68
click at [175, 152] on div "+ · 4 · x + 1 = 15 + · 4 · x + 1 − 1 = + 15 − 1 + · 4 · x + 1 − 1 = 14 + · 4 · …" at bounding box center [175, 152] width 0 height 0
click at [132, 371] on div at bounding box center [162, 369] width 280 height 68
click at [211, 374] on div at bounding box center [162, 369] width 280 height 68
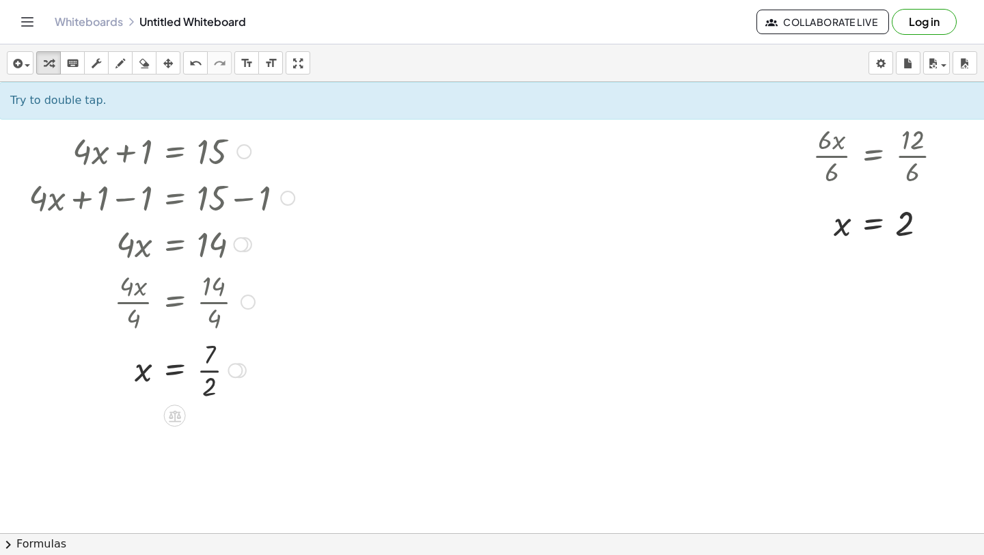
click at [208, 369] on div at bounding box center [162, 369] width 280 height 68
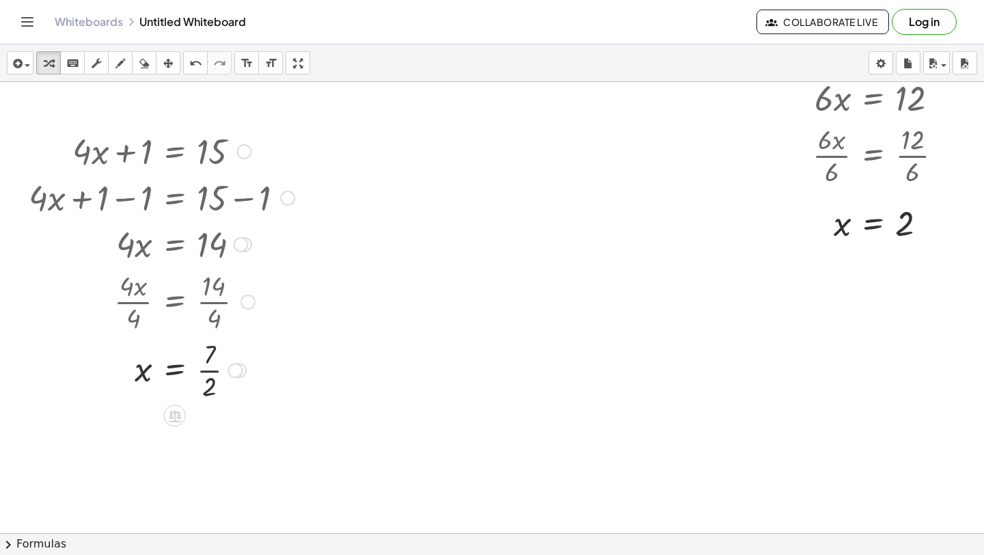
click at [208, 370] on div at bounding box center [162, 369] width 280 height 68
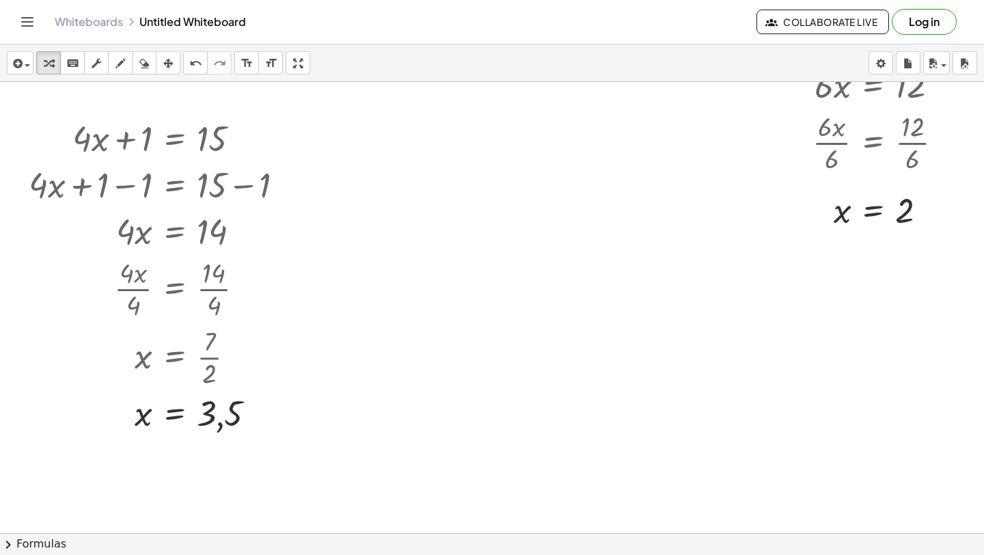
scroll to position [368, 1]
click at [175, 60] on div "button" at bounding box center [168, 63] width 18 height 16
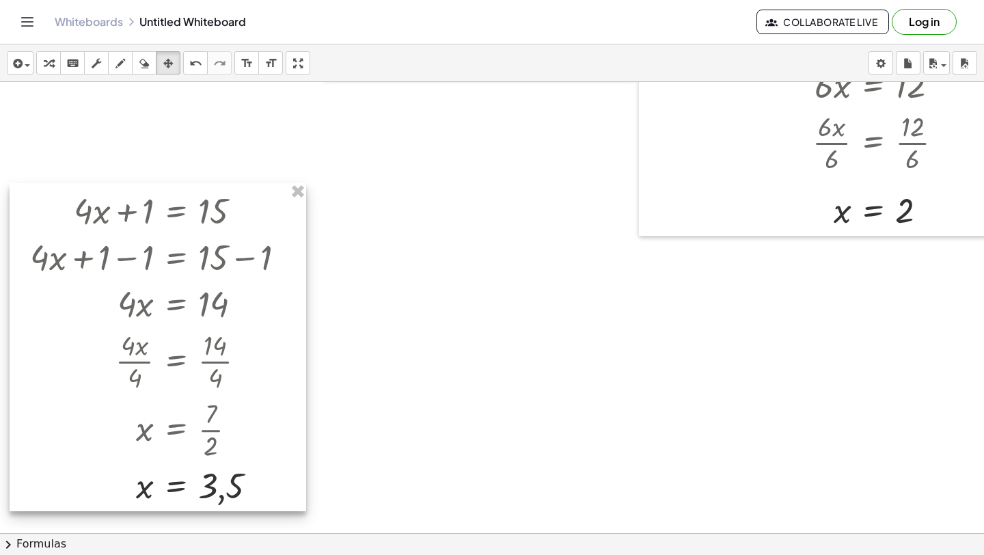
drag, startPoint x: 181, startPoint y: 183, endPoint x: 182, endPoint y: 263, distance: 80.0
click at [182, 263] on div at bounding box center [158, 347] width 297 height 328
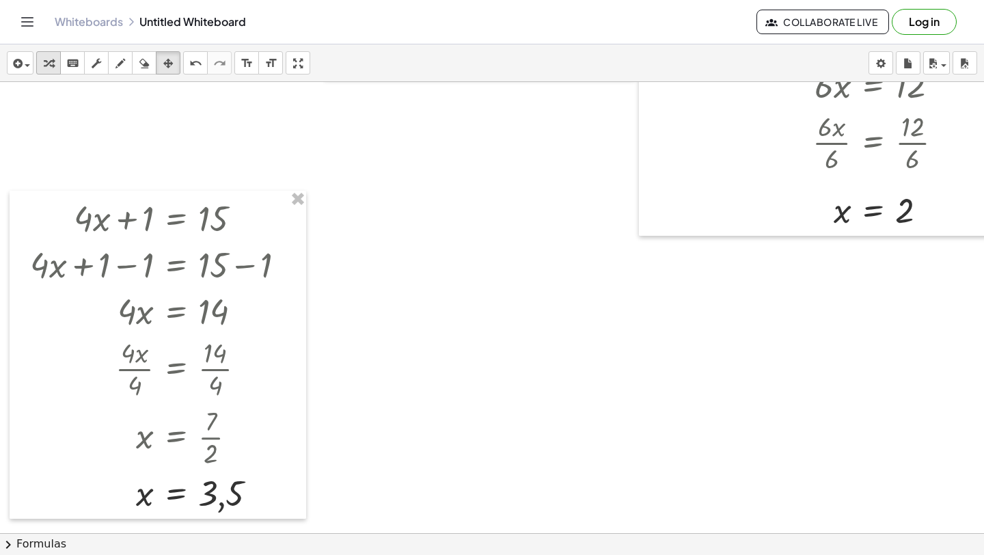
click at [45, 66] on icon "button" at bounding box center [49, 63] width 10 height 16
click at [396, 206] on div at bounding box center [507, 196] width 1017 height 964
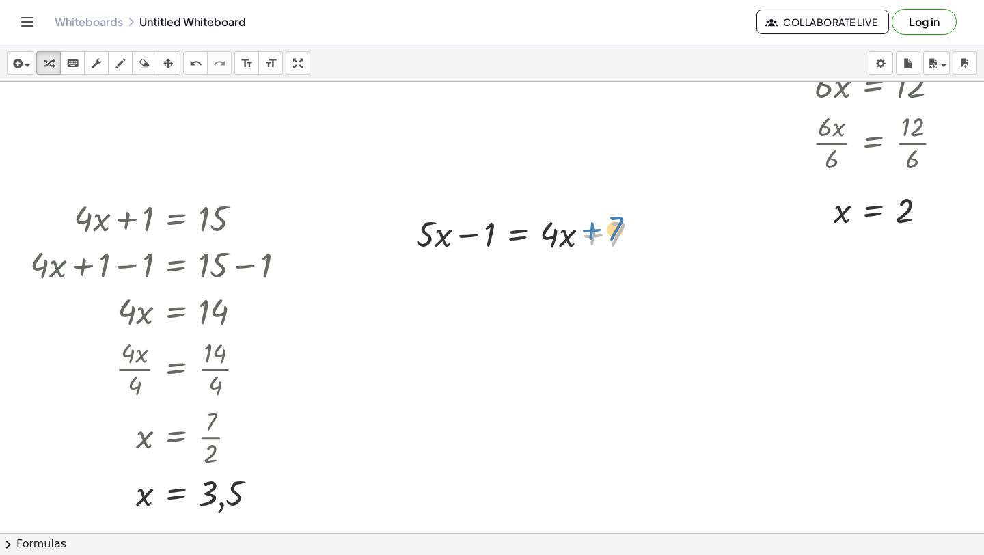
click at [581, 236] on div at bounding box center [531, 233] width 245 height 46
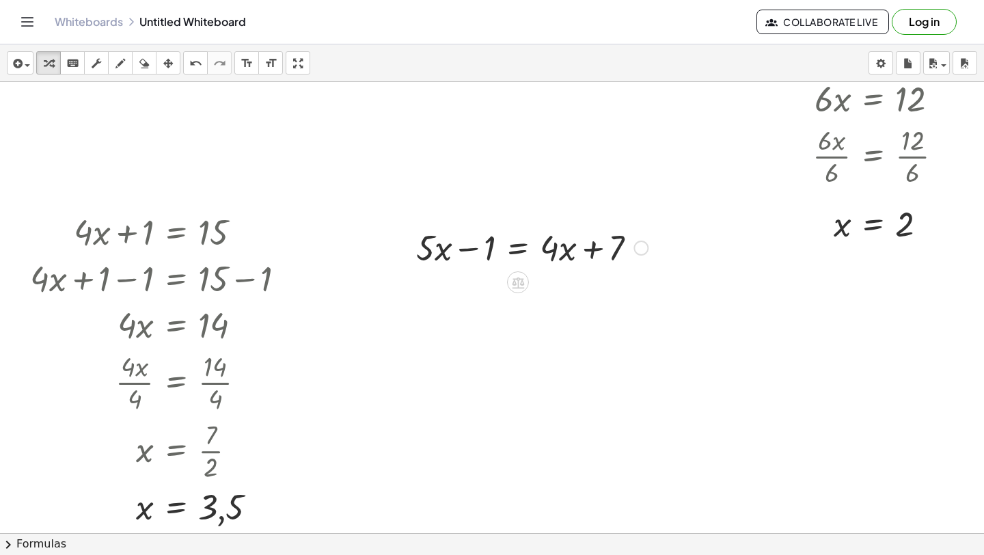
scroll to position [367, 1]
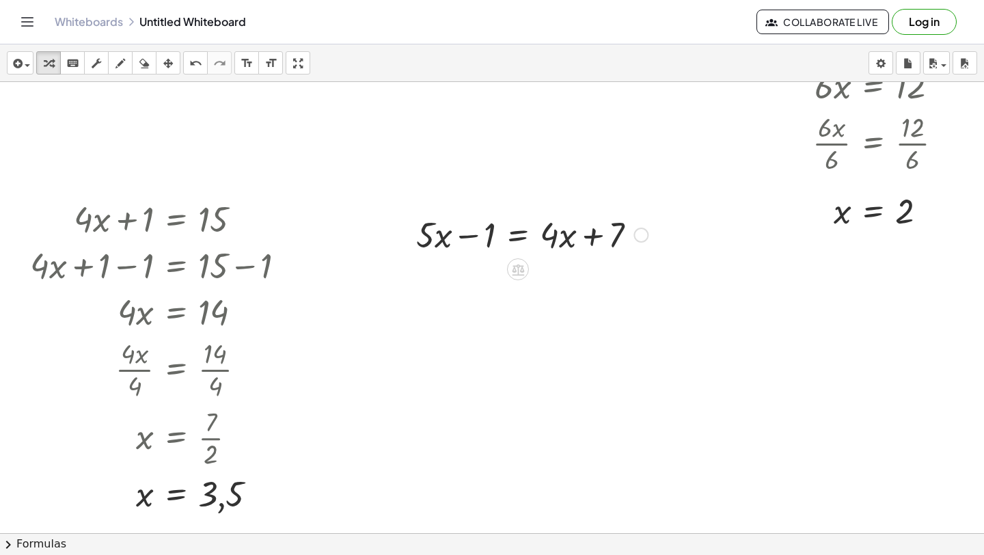
click at [515, 241] on div at bounding box center [531, 234] width 245 height 46
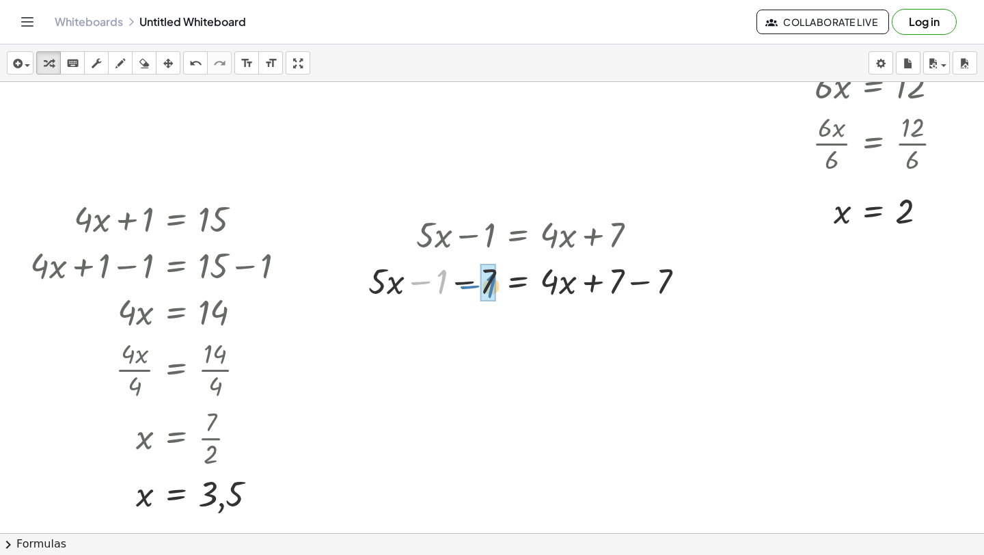
drag, startPoint x: 442, startPoint y: 289, endPoint x: 489, endPoint y: 288, distance: 47.2
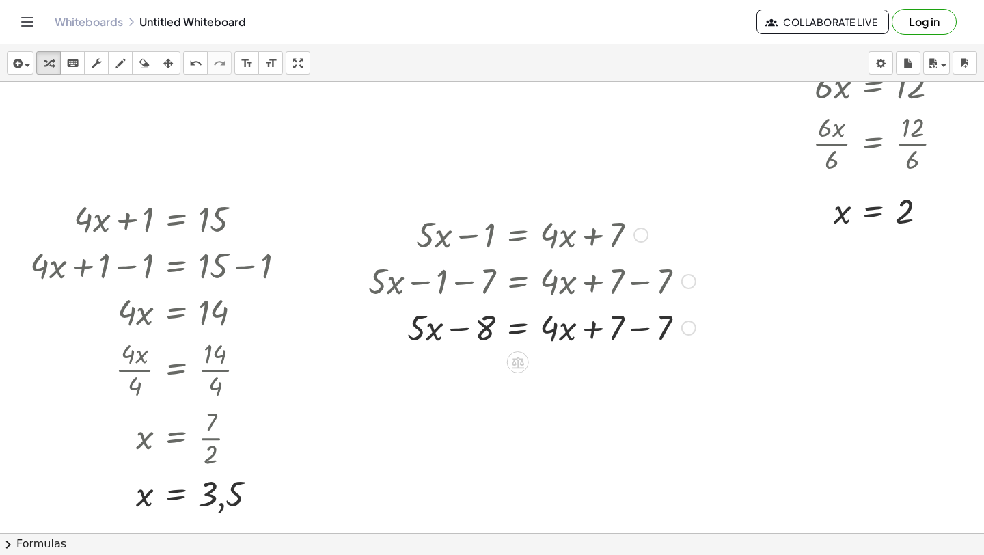
click at [639, 331] on div at bounding box center [532, 326] width 341 height 46
click at [461, 328] on div at bounding box center [532, 326] width 341 height 46
click at [518, 334] on div at bounding box center [532, 326] width 341 height 46
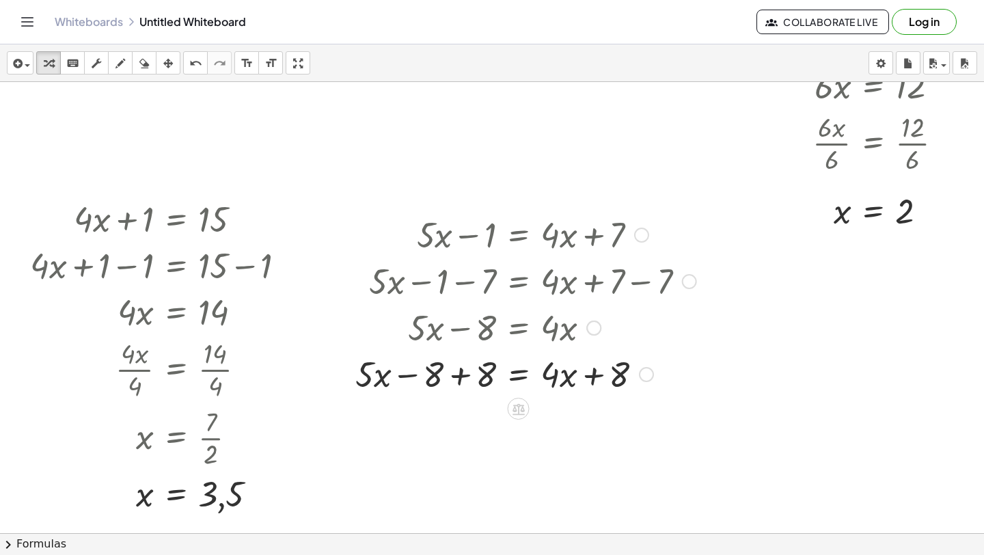
click at [594, 381] on div at bounding box center [526, 373] width 355 height 46
click at [459, 378] on div at bounding box center [526, 373] width 355 height 46
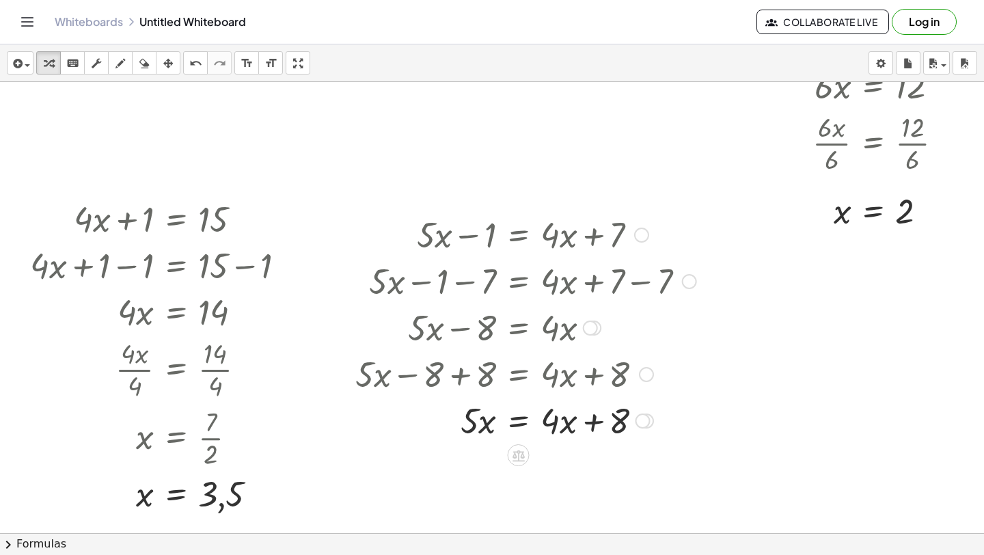
click at [590, 422] on div at bounding box center [526, 419] width 355 height 46
click at [621, 428] on div at bounding box center [526, 419] width 355 height 46
click at [518, 428] on div at bounding box center [526, 419] width 355 height 46
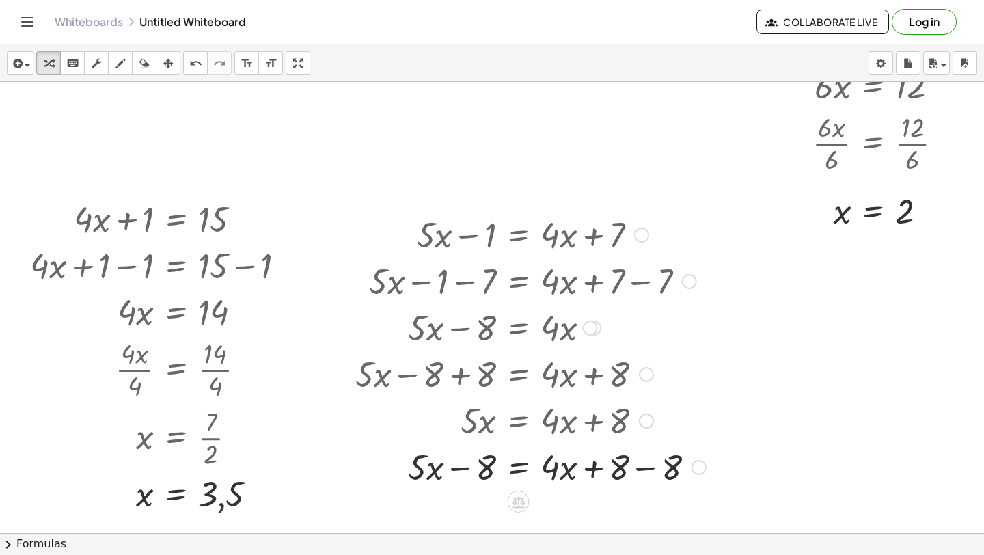
click at [461, 469] on div at bounding box center [531, 466] width 364 height 46
click at [641, 472] on div at bounding box center [531, 466] width 364 height 46
click at [455, 470] on div at bounding box center [526, 466] width 355 height 46
